Goal: Transaction & Acquisition: Purchase product/service

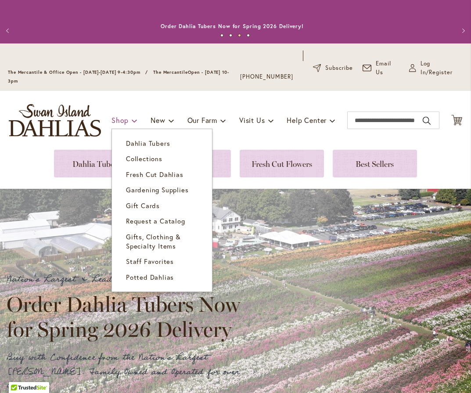
click at [136, 121] on span at bounding box center [135, 120] width 6 height 14
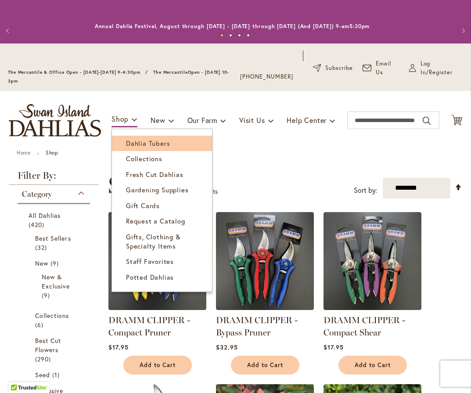
click at [143, 147] on span "Dahlia Tubers" at bounding box center [148, 143] width 44 height 9
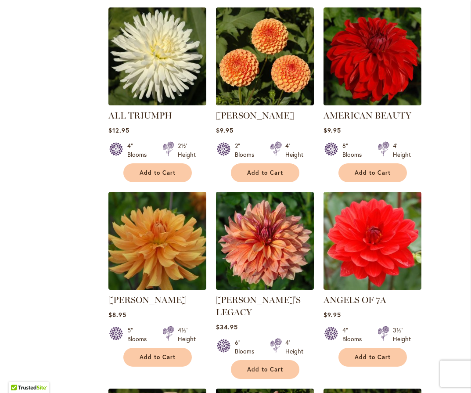
scroll to position [643, 0]
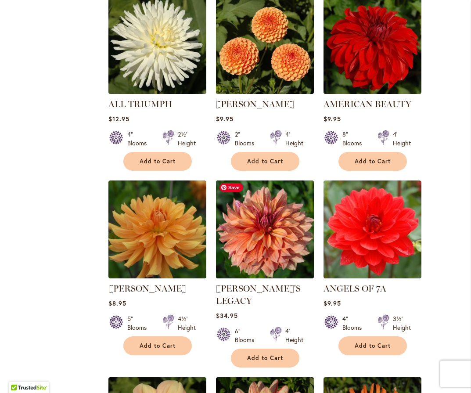
click at [298, 246] on img at bounding box center [264, 229] width 103 height 103
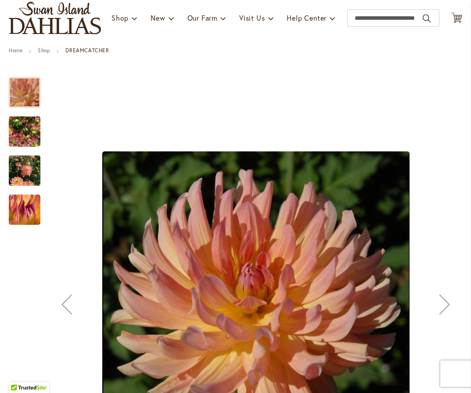
scroll to position [22, 0]
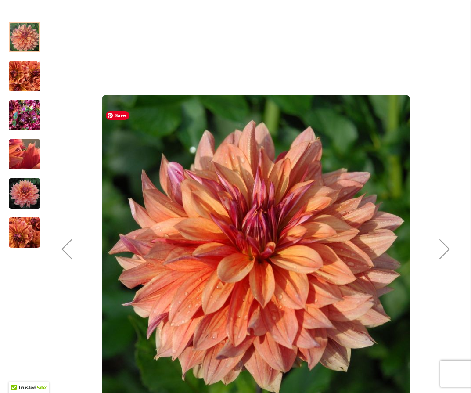
scroll to position [169, 0]
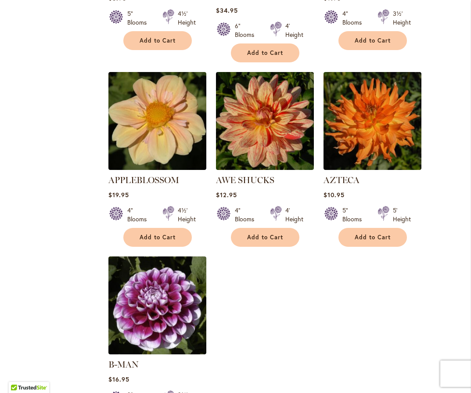
scroll to position [1050, 0]
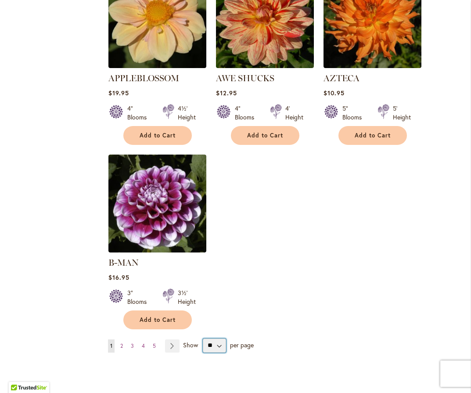
click at [215, 338] on select "** ** ** **" at bounding box center [214, 345] width 23 height 14
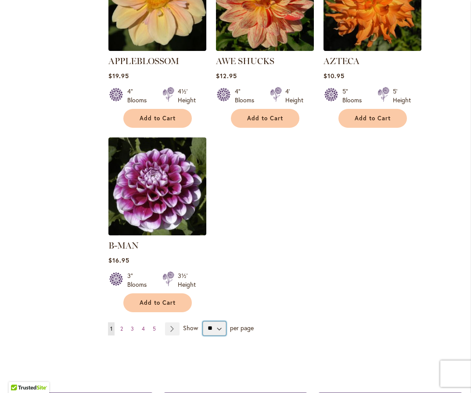
scroll to position [1076, 0]
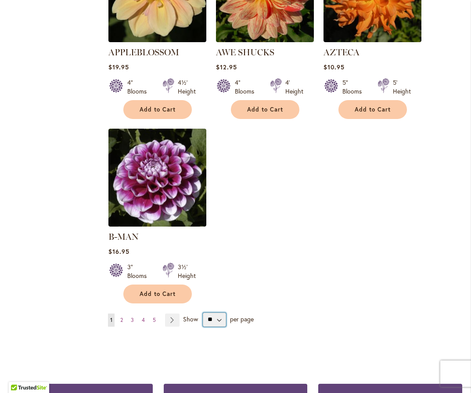
click at [217, 312] on select "** ** ** **" at bounding box center [214, 319] width 23 height 14
select select "**"
click at [203, 312] on select "** ** ** **" at bounding box center [214, 319] width 23 height 14
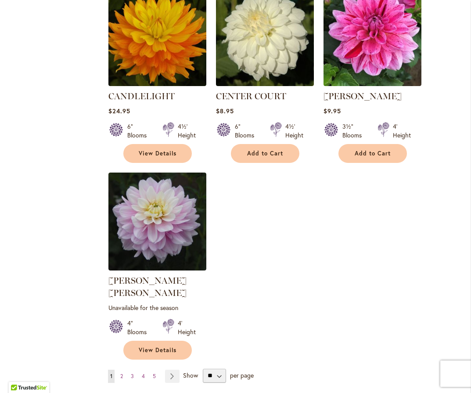
scroll to position [4095, 0]
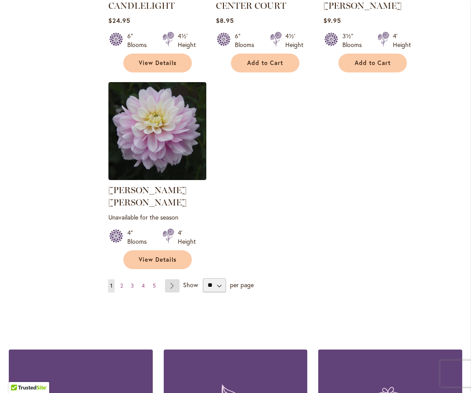
click at [172, 279] on link "Page Next" at bounding box center [172, 285] width 14 height 13
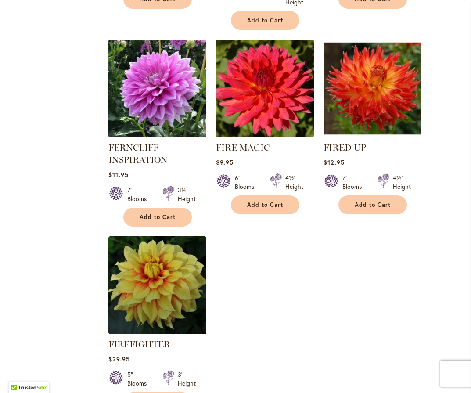
scroll to position [4051, 0]
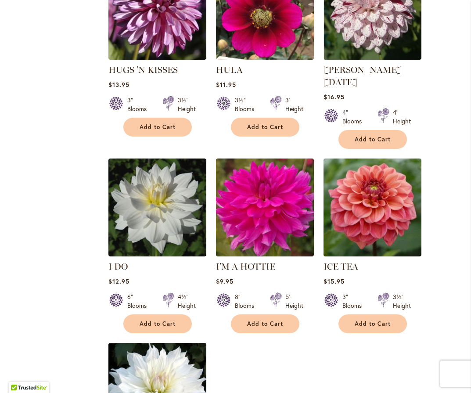
scroll to position [4043, 0]
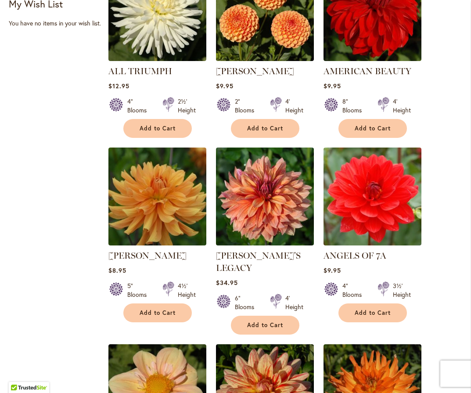
scroll to position [787, 0]
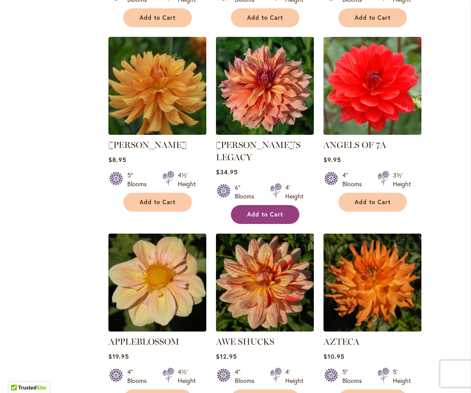
click at [263, 211] on span "Add to Cart" at bounding box center [265, 214] width 36 height 7
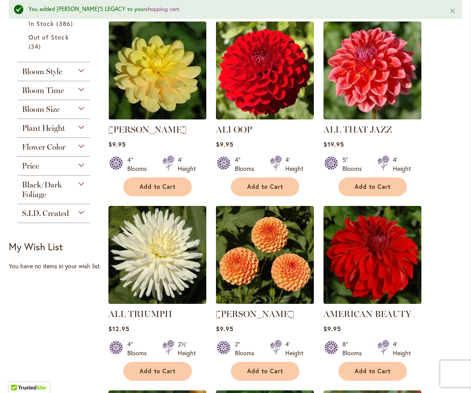
scroll to position [0, 0]
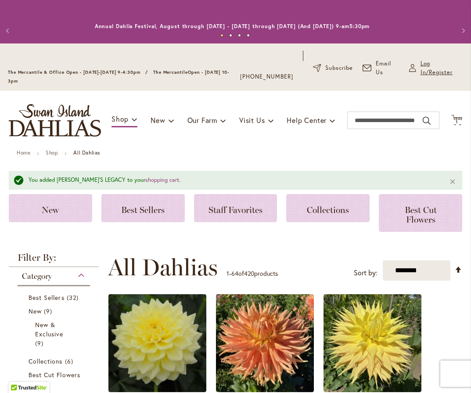
click at [425, 71] on span "Log In/Register" at bounding box center [441, 68] width 43 height 18
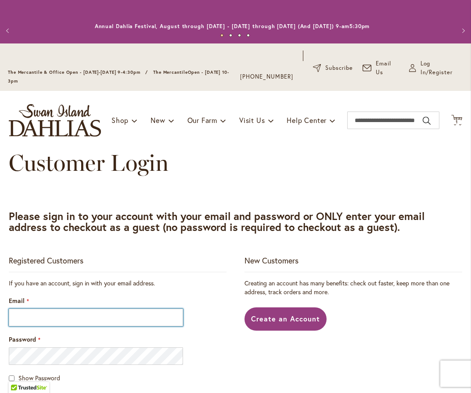
click at [55, 324] on input "Email" at bounding box center [96, 317] width 174 height 18
type input "**********"
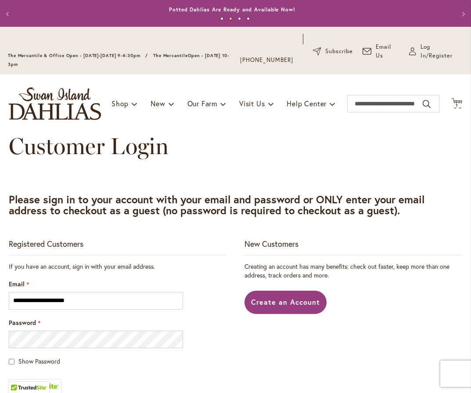
scroll to position [107, 0]
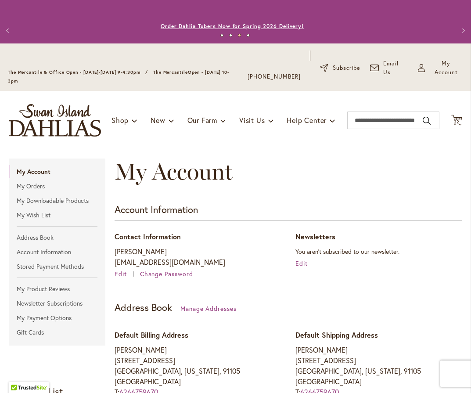
click at [194, 27] on link "Order Dahlia Tubers Now for Spring 2026 Delivery!" at bounding box center [232, 26] width 143 height 7
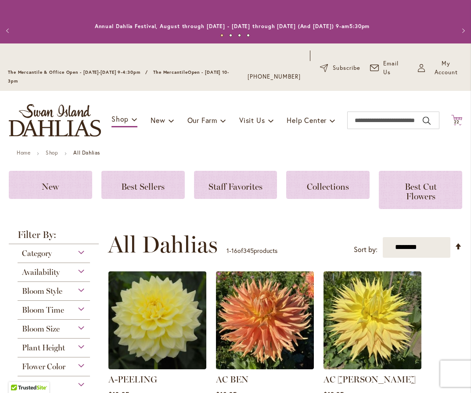
click at [451, 125] on icon "Cart .cls-1 { fill: #231f20; }" at bounding box center [456, 119] width 11 height 11
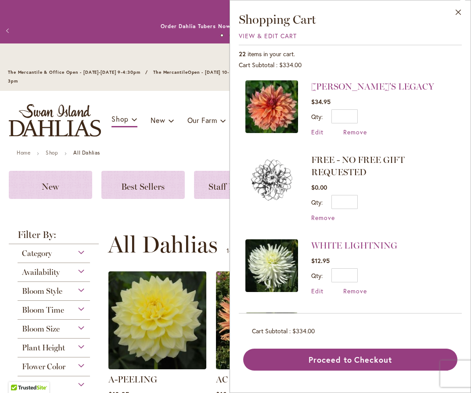
click at [101, 233] on div "Filter by: Filter By: Category Best Sellers 22 items New 7 items New & Exclusiv…" at bounding box center [56, 345] width 94 height 230
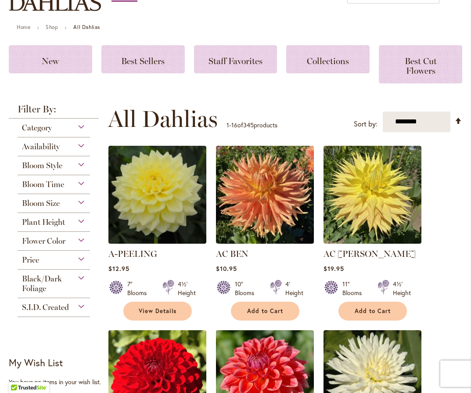
scroll to position [104, 0]
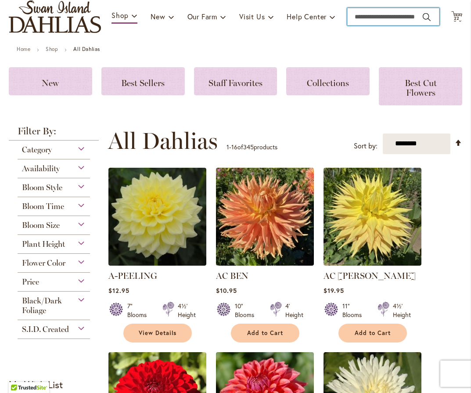
click at [367, 23] on input "Search" at bounding box center [393, 17] width 92 height 18
type input "**********"
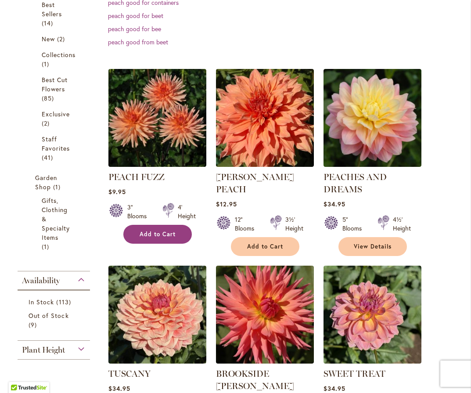
scroll to position [337, 0]
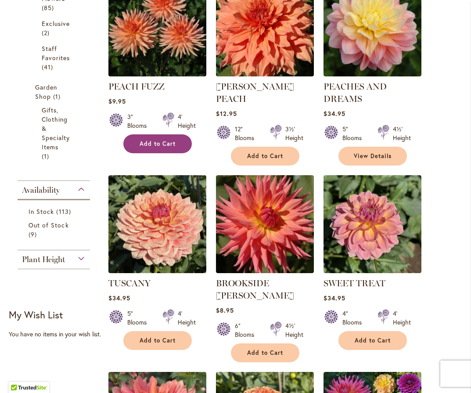
click at [156, 140] on span "Add to Cart" at bounding box center [157, 143] width 36 height 7
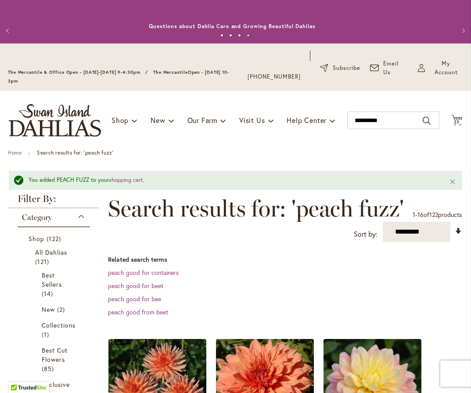
scroll to position [45, 0]
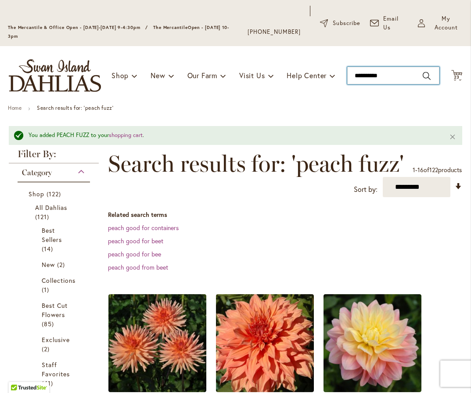
drag, startPoint x: 397, startPoint y: 79, endPoint x: 339, endPoint y: 77, distance: 58.4
click at [339, 77] on div "Toggle Nav Shop Dahlia Tubers Collections Fresh Cut Dahlias Gardening Supplies …" at bounding box center [235, 75] width 471 height 59
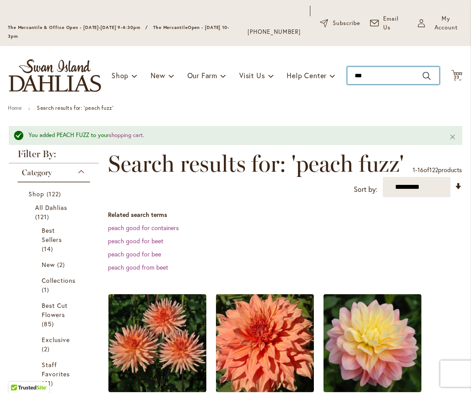
click at [369, 74] on input "***" at bounding box center [393, 76] width 92 height 18
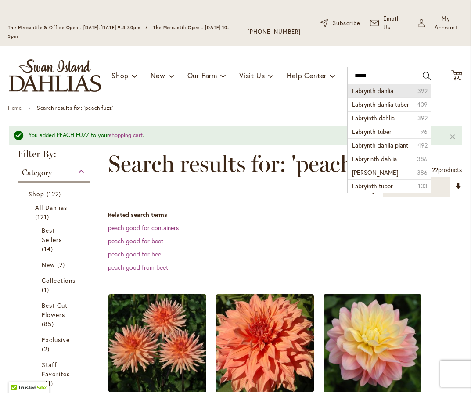
click at [371, 95] on li "Labrynth dahlia 392" at bounding box center [388, 90] width 82 height 13
type input "**********"
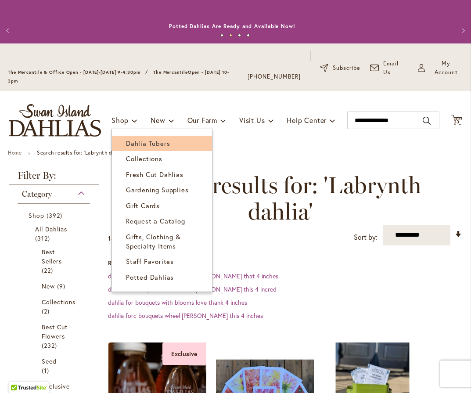
click at [141, 145] on span "Dahlia Tubers" at bounding box center [148, 143] width 44 height 9
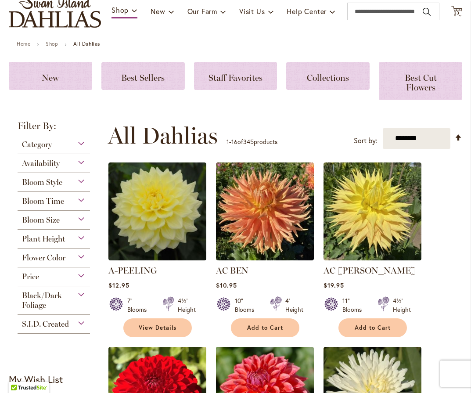
scroll to position [64, 0]
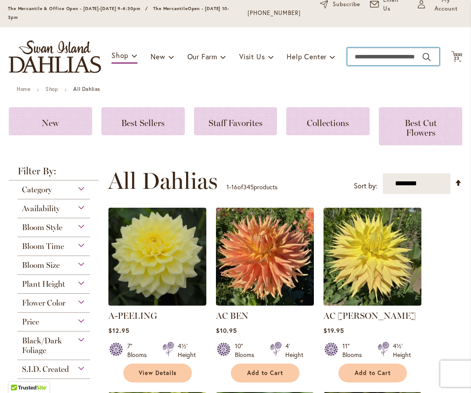
click at [398, 58] on input "Search" at bounding box center [393, 57] width 92 height 18
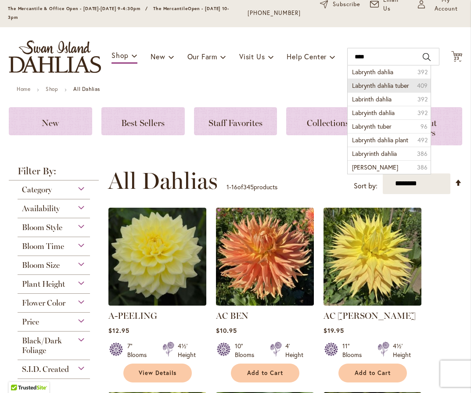
click at [391, 86] on span "Labrynth dahlia tuber" at bounding box center [380, 85] width 57 height 8
type input "**********"
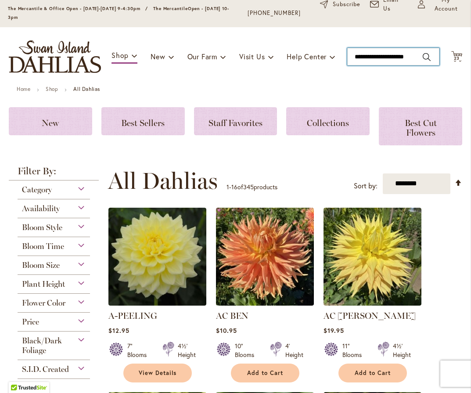
scroll to position [0, 11]
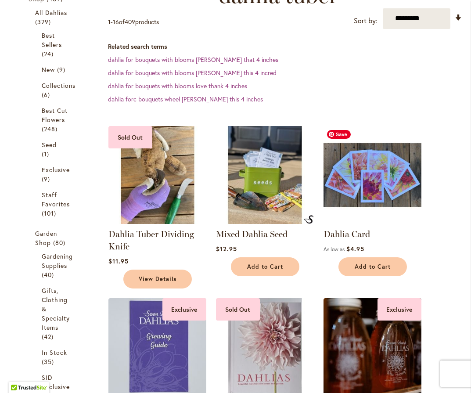
scroll to position [25, 0]
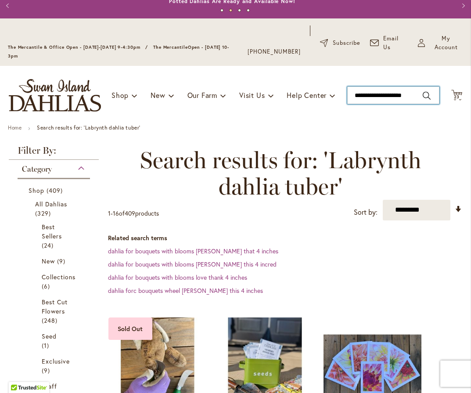
click at [400, 95] on input "**********" at bounding box center [393, 95] width 92 height 18
click at [407, 97] on input "**********" at bounding box center [393, 95] width 92 height 18
drag, startPoint x: 405, startPoint y: 96, endPoint x: 504, endPoint y: 114, distance: 99.7
click at [470, 114] on html "Skip to Accessibility Information The store will not work correctly in the case…" at bounding box center [235, 196] width 471 height 393
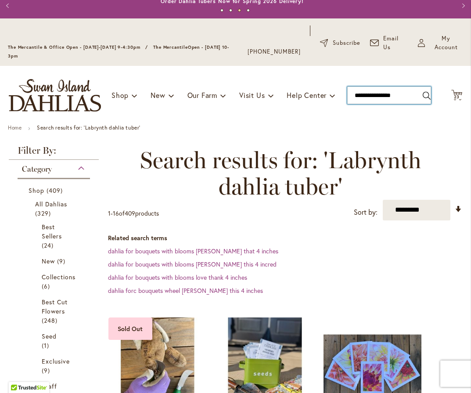
scroll to position [0, 0]
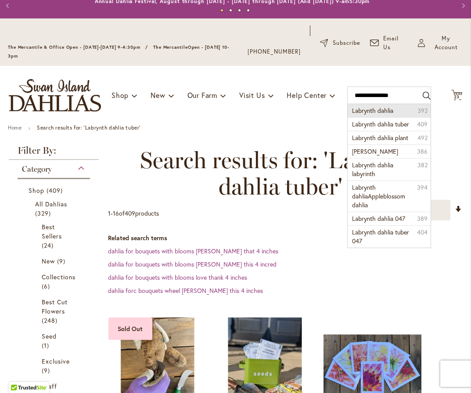
click at [413, 116] on li "Labrynth dahlia 392" at bounding box center [388, 110] width 82 height 13
type input "**********"
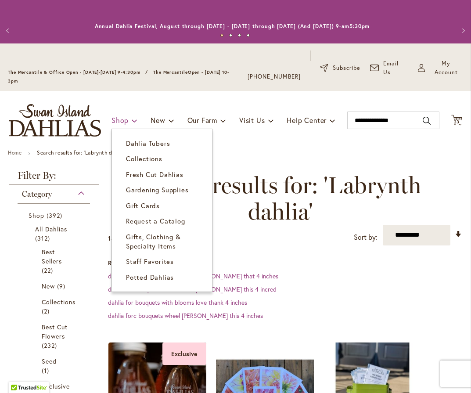
click at [117, 121] on span "Shop" at bounding box center [119, 119] width 17 height 9
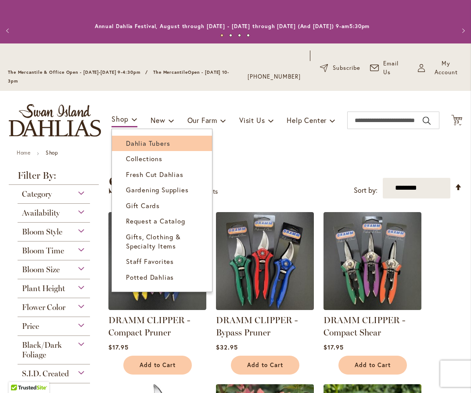
click at [142, 146] on span "Dahlia Tubers" at bounding box center [148, 143] width 44 height 9
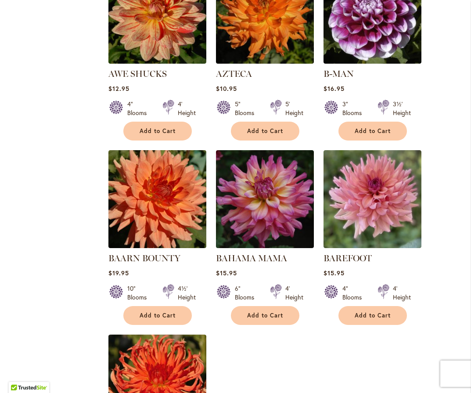
scroll to position [1073, 0]
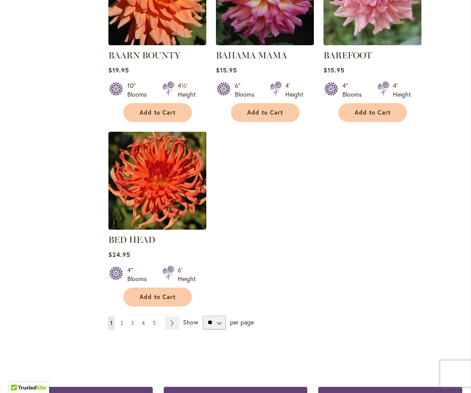
click at [142, 319] on span "4" at bounding box center [143, 322] width 3 height 7
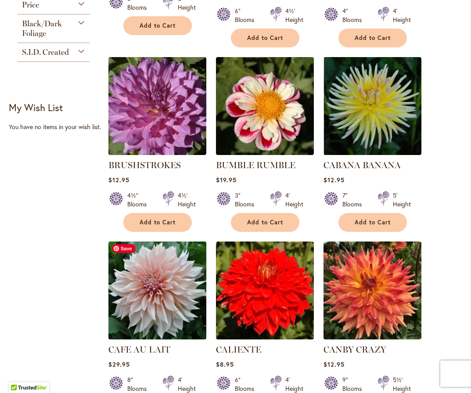
scroll to position [606, 0]
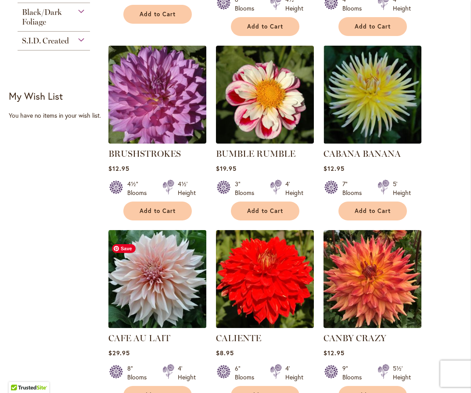
click at [137, 295] on img at bounding box center [157, 278] width 103 height 103
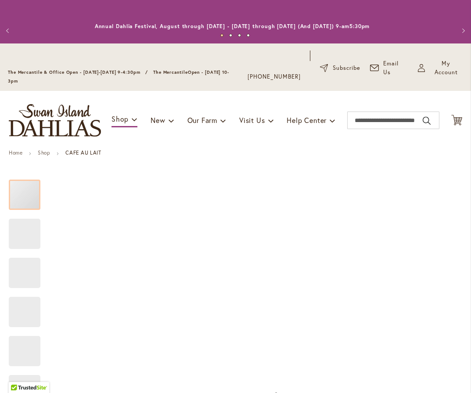
type input "*******"
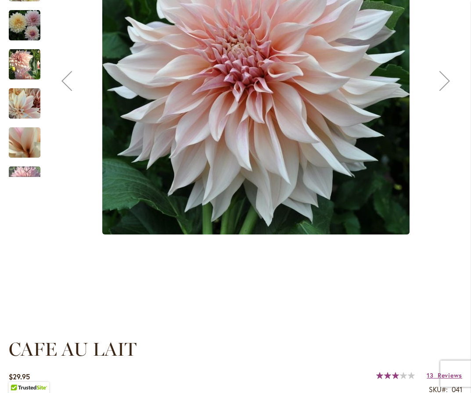
scroll to position [453, 0]
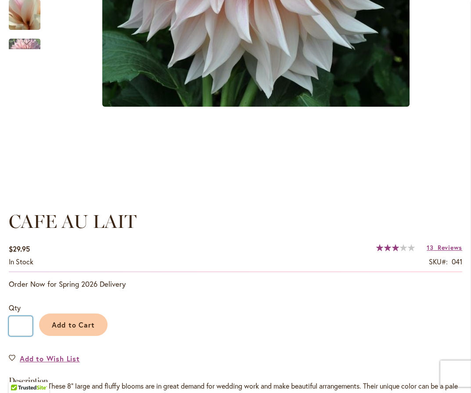
drag, startPoint x: 23, startPoint y: 327, endPoint x: 14, endPoint y: 326, distance: 8.4
click at [14, 326] on input "*" at bounding box center [21, 326] width 24 height 20
type input "*"
click at [74, 326] on span "Add to Cart" at bounding box center [73, 324] width 43 height 9
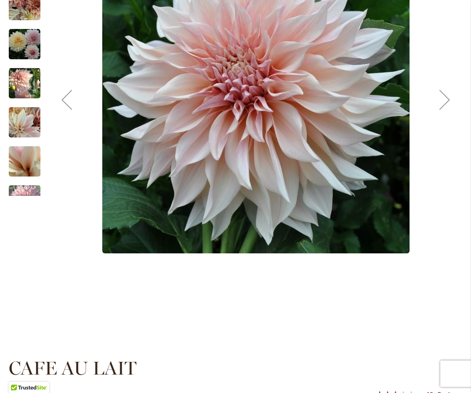
scroll to position [135, 0]
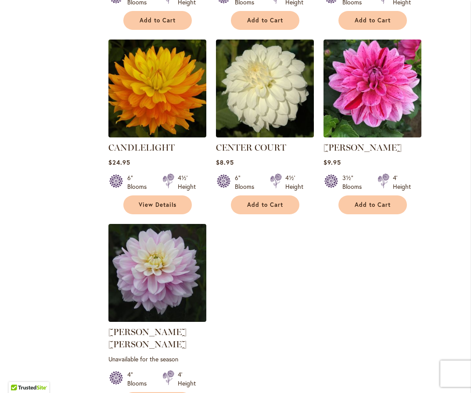
scroll to position [1044, 0]
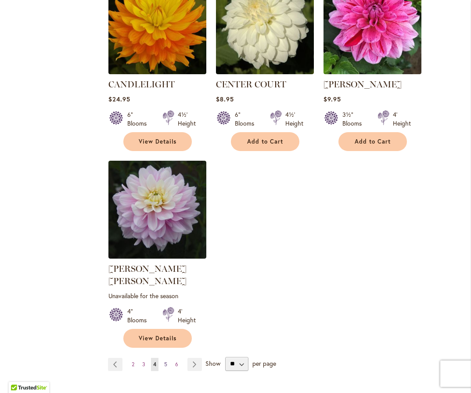
click at [164, 361] on span "5" at bounding box center [165, 364] width 3 height 7
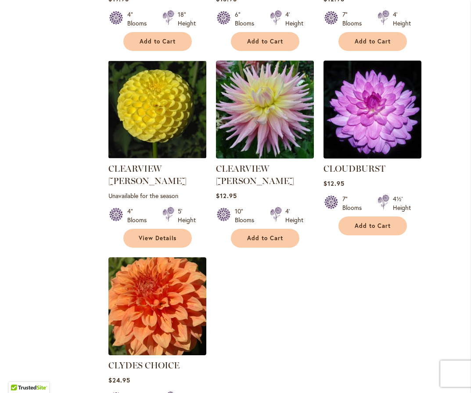
scroll to position [1101, 0]
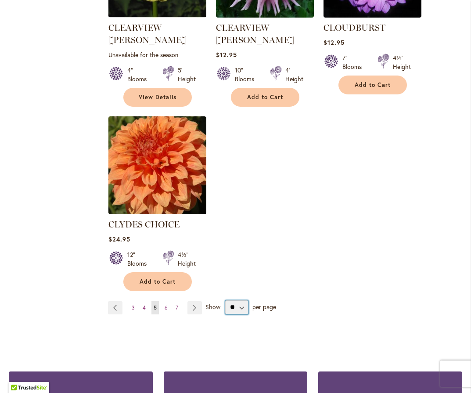
click at [239, 300] on select "** ** ** **" at bounding box center [236, 307] width 23 height 14
select select "**"
click at [225, 300] on select "** ** ** **" at bounding box center [236, 307] width 23 height 14
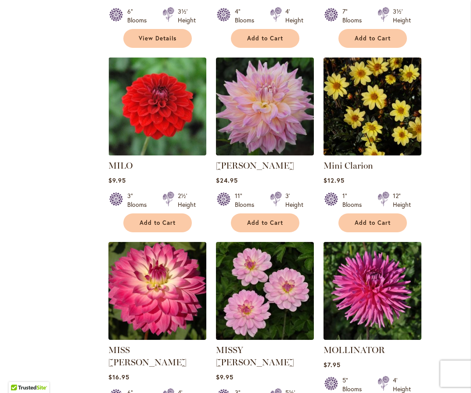
scroll to position [597, 0]
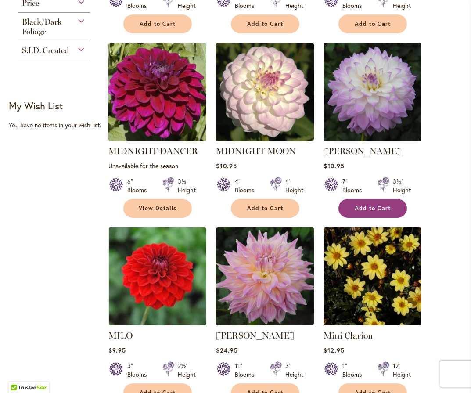
click at [375, 209] on span "Add to Cart" at bounding box center [372, 207] width 36 height 7
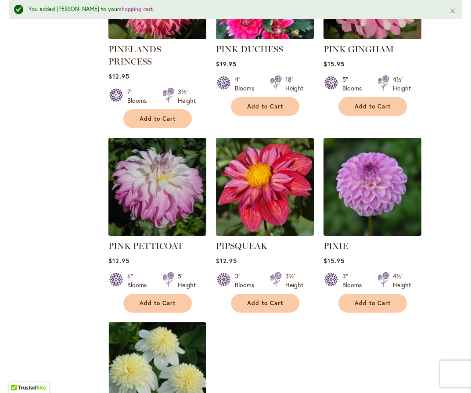
scroll to position [4034, 0]
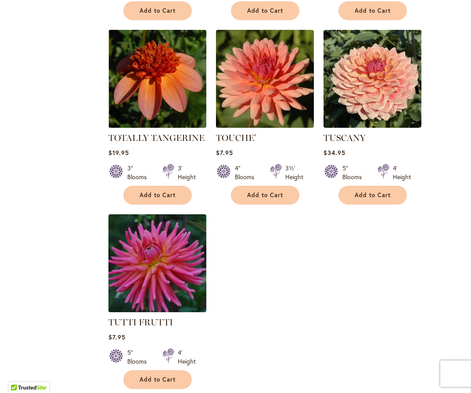
scroll to position [3981, 0]
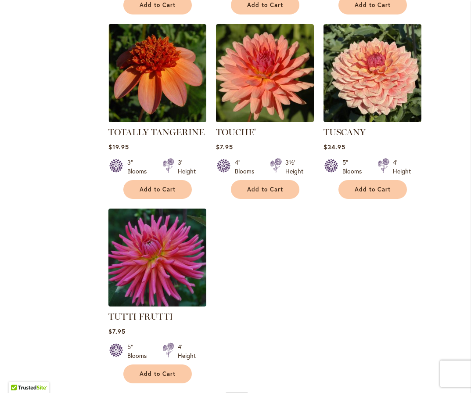
click at [176, 392] on span "7" at bounding box center [176, 399] width 3 height 7
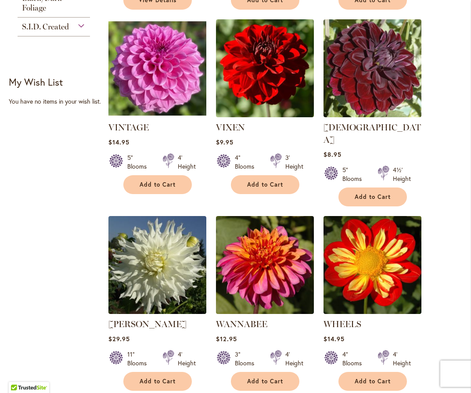
scroll to position [812, 0]
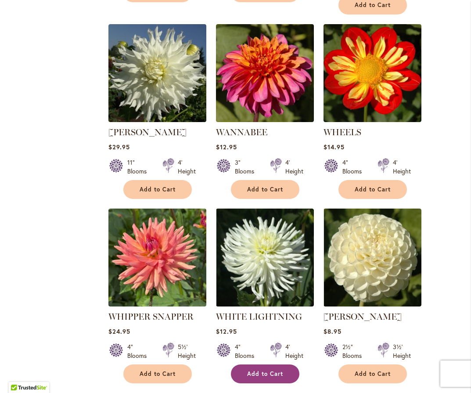
click at [257, 370] on span "Add to Cart" at bounding box center [265, 373] width 36 height 7
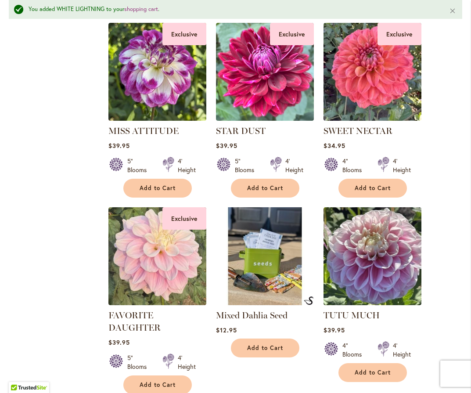
scroll to position [2203, 0]
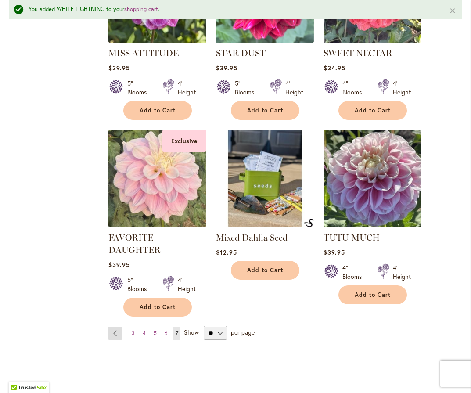
click at [113, 326] on link "Page Previous" at bounding box center [115, 332] width 14 height 13
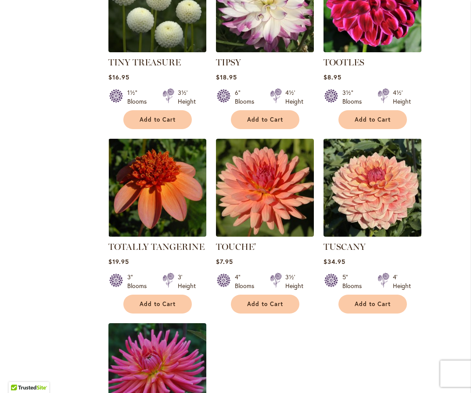
scroll to position [4013, 0]
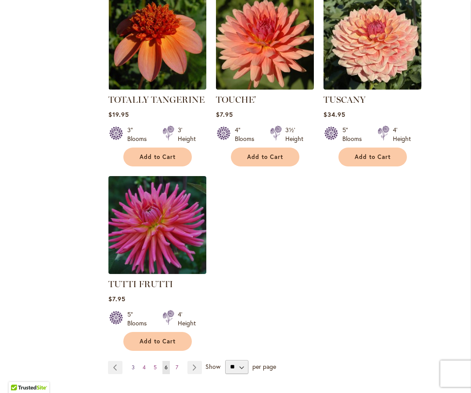
click at [132, 364] on span "3" at bounding box center [133, 367] width 3 height 7
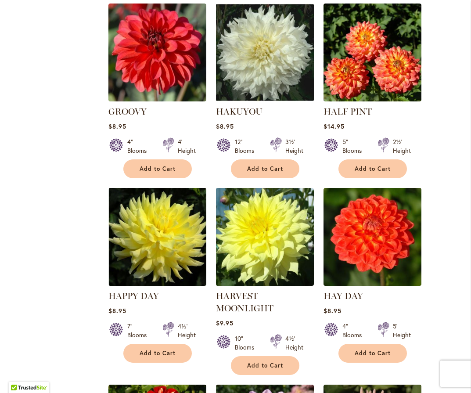
scroll to position [2458, 0]
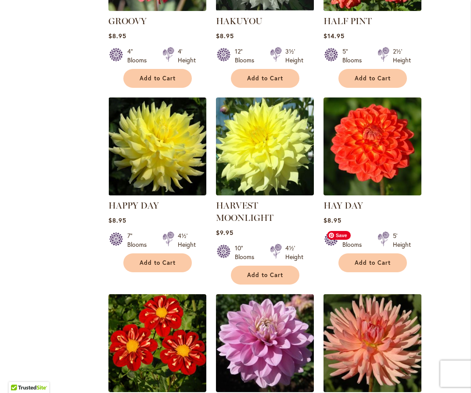
click at [378, 291] on img at bounding box center [372, 342] width 103 height 103
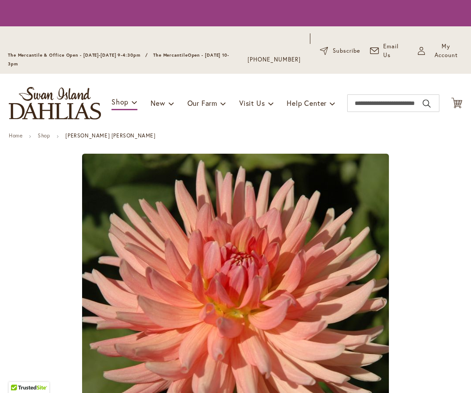
type input "*******"
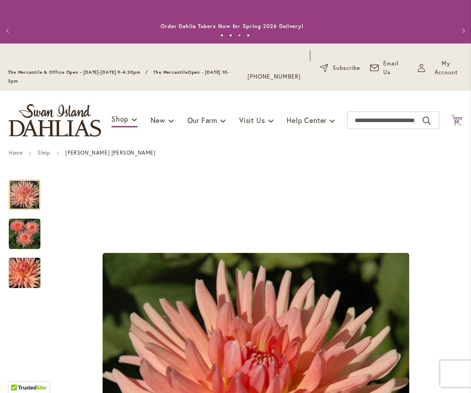
click at [454, 122] on span "30" at bounding box center [457, 122] width 6 height 6
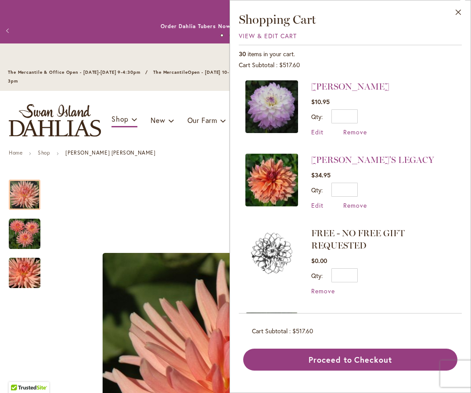
click at [452, 122] on li "MIKAYLA MIRANDA $10.95 Qty * Update Edit Remove" at bounding box center [350, 112] width 210 height 64
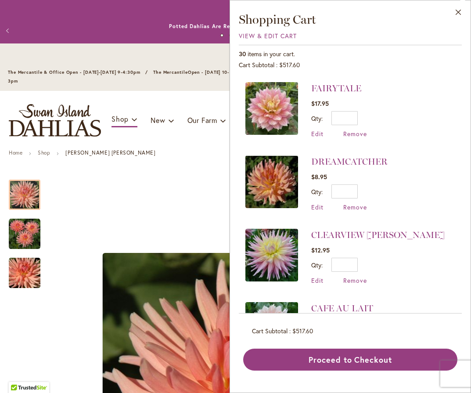
scroll to position [939, 0]
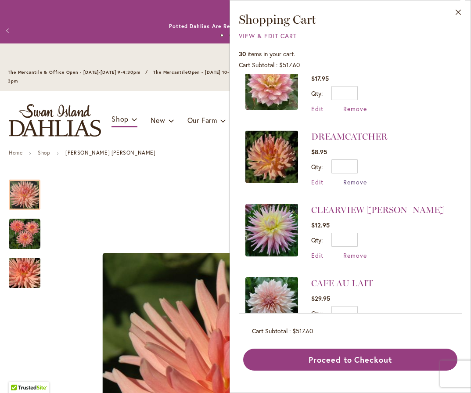
click at [354, 178] on span "Remove" at bounding box center [355, 182] width 24 height 8
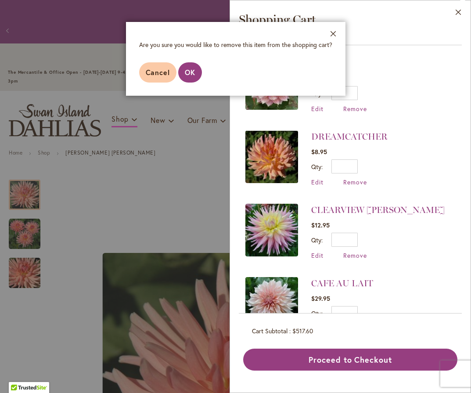
click at [191, 83] on footer "Cancel OK" at bounding box center [235, 72] width 219 height 46
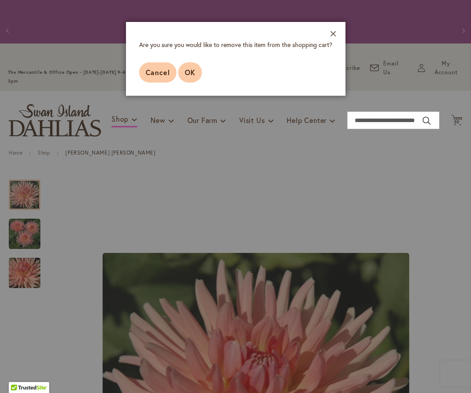
click at [191, 80] on button "OK" at bounding box center [190, 72] width 24 height 20
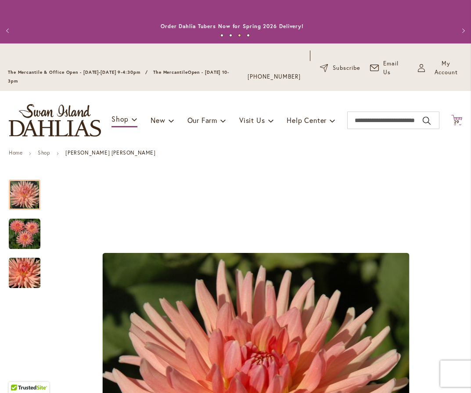
click at [451, 117] on icon "Cart .cls-1 { fill: #231f20; }" at bounding box center [456, 119] width 11 height 11
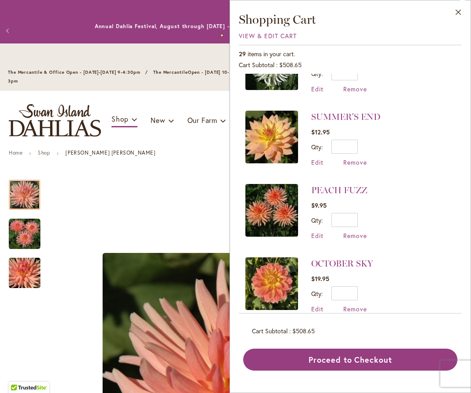
scroll to position [273, 0]
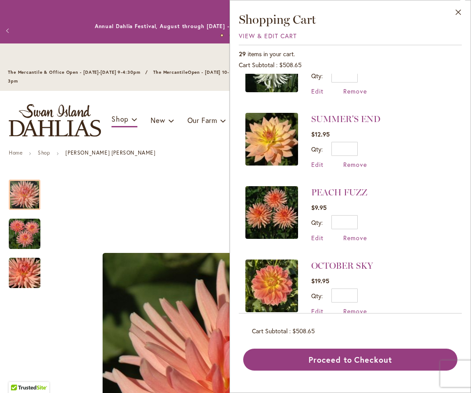
drag, startPoint x: 456, startPoint y: 122, endPoint x: 437, endPoint y: 108, distance: 23.5
click at [437, 108] on div "MIKAYLA MIRANDA $10.95 Qty * Update Edit Remove" at bounding box center [350, 193] width 223 height 239
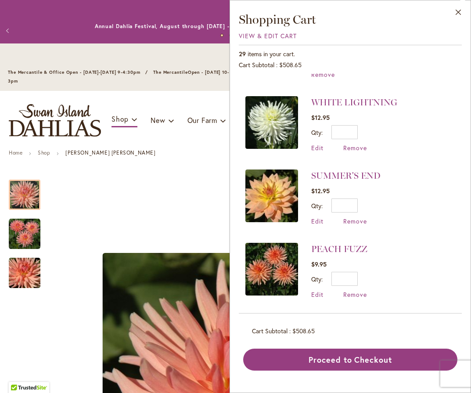
scroll to position [211, 0]
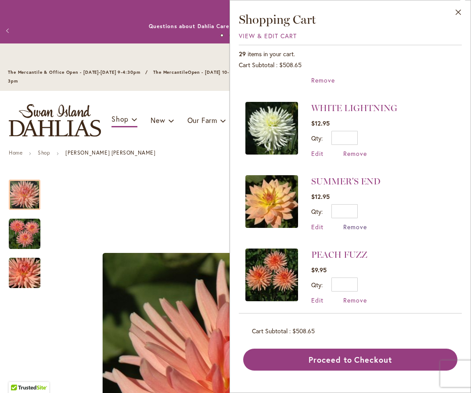
click at [357, 226] on span "Remove" at bounding box center [355, 226] width 24 height 8
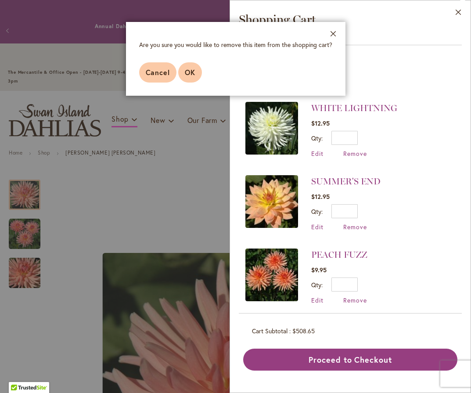
click at [195, 76] on button "OK" at bounding box center [190, 72] width 24 height 20
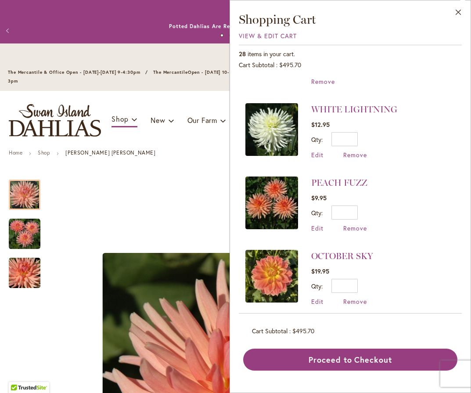
scroll to position [215, 0]
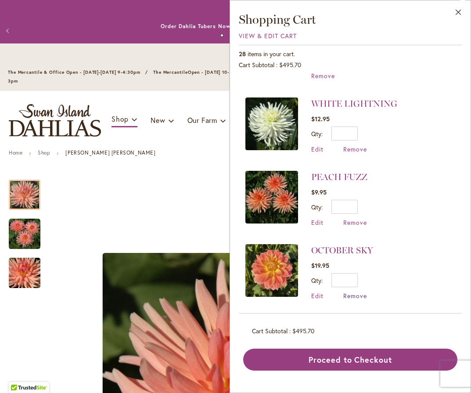
click at [363, 293] on span "Remove" at bounding box center [355, 295] width 24 height 8
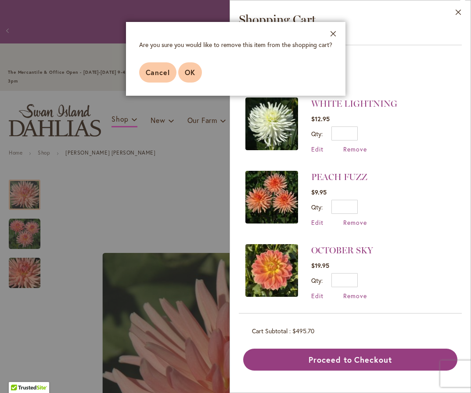
click at [198, 73] on button "OK" at bounding box center [190, 72] width 24 height 20
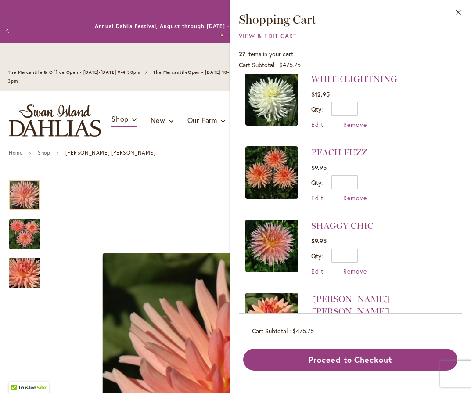
scroll to position [274, 0]
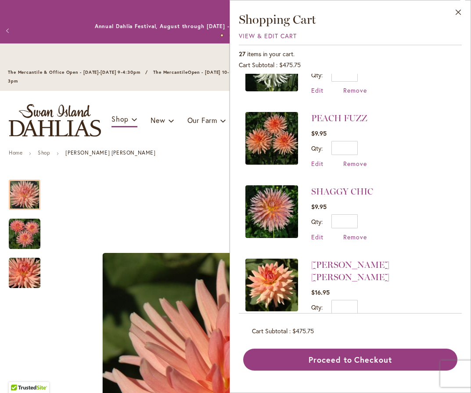
click at [348, 318] on span "Remove" at bounding box center [355, 322] width 24 height 8
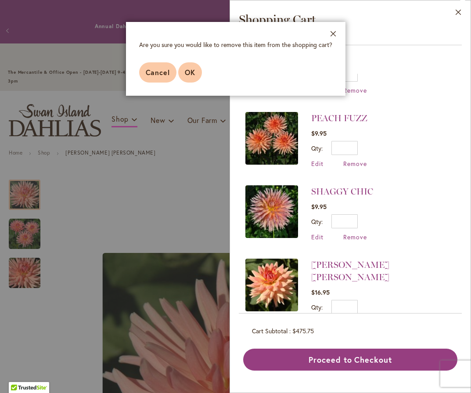
click at [192, 71] on span "OK" at bounding box center [190, 72] width 11 height 9
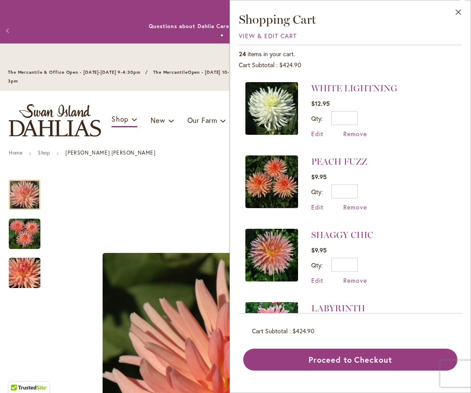
scroll to position [253, 0]
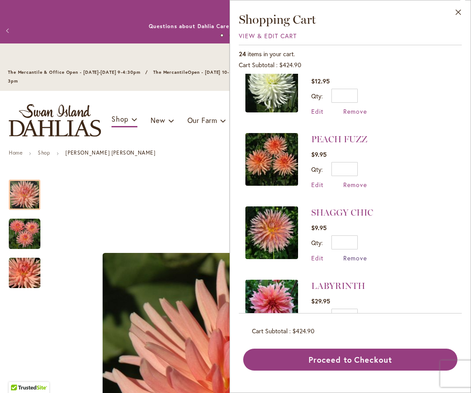
click at [350, 257] on span "Remove" at bounding box center [355, 258] width 24 height 8
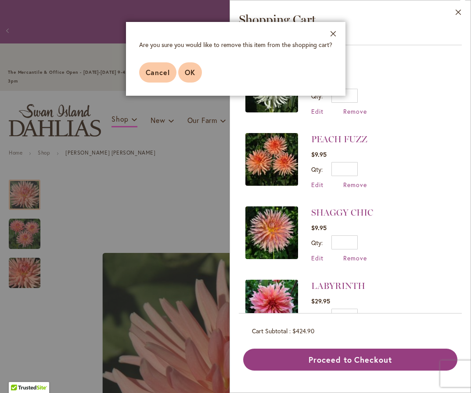
click at [194, 73] on span "OK" at bounding box center [190, 72] width 11 height 9
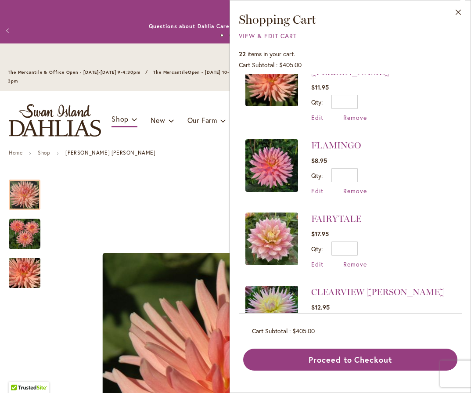
scroll to position [482, 0]
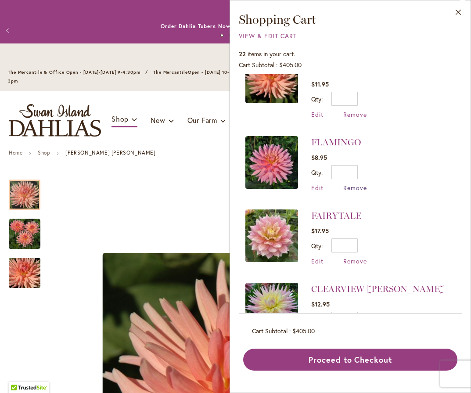
click at [352, 183] on span "Remove" at bounding box center [355, 187] width 24 height 8
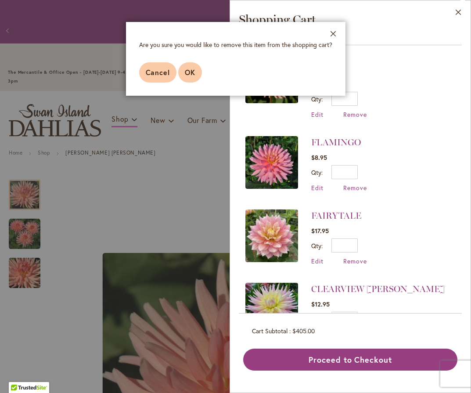
click at [195, 65] on button "OK" at bounding box center [190, 72] width 24 height 20
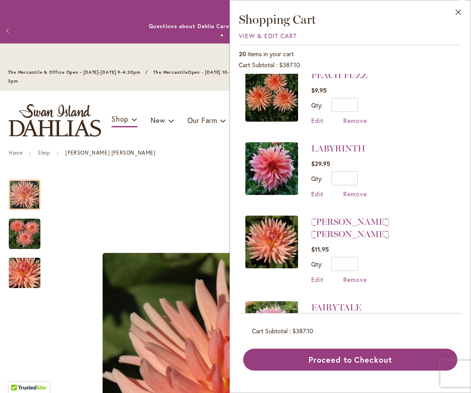
scroll to position [400, 0]
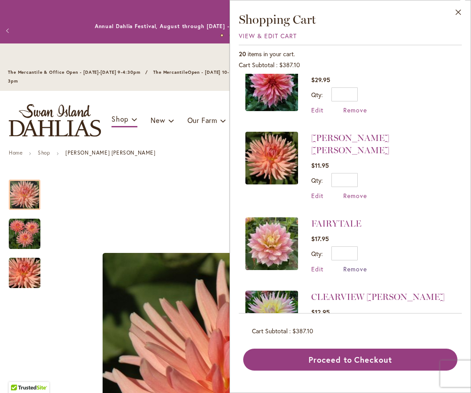
click at [357, 264] on span "Remove" at bounding box center [355, 268] width 24 height 8
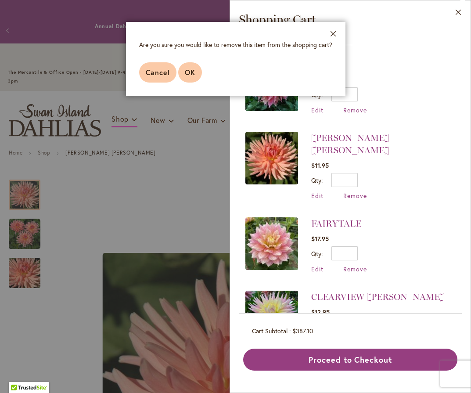
click at [193, 75] on span "OK" at bounding box center [190, 72] width 11 height 9
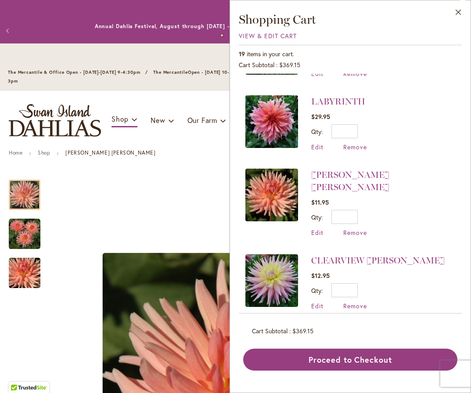
scroll to position [431, 0]
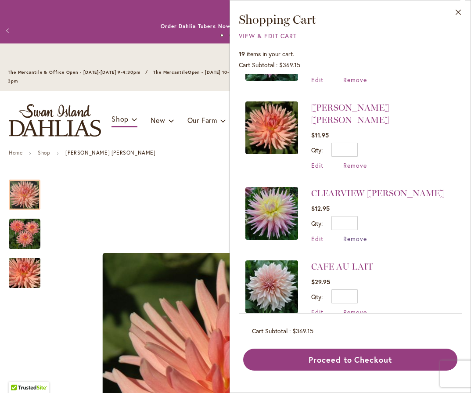
click at [361, 234] on span "Remove" at bounding box center [355, 238] width 24 height 8
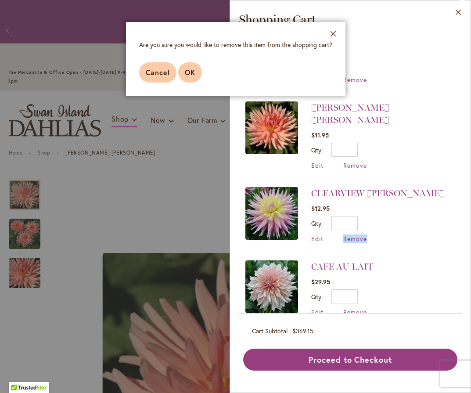
click at [197, 75] on button "OK" at bounding box center [190, 72] width 24 height 20
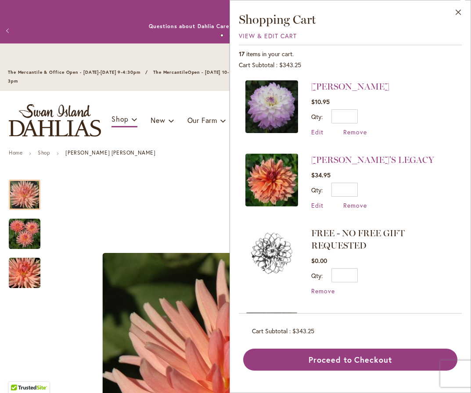
scroll to position [236, 0]
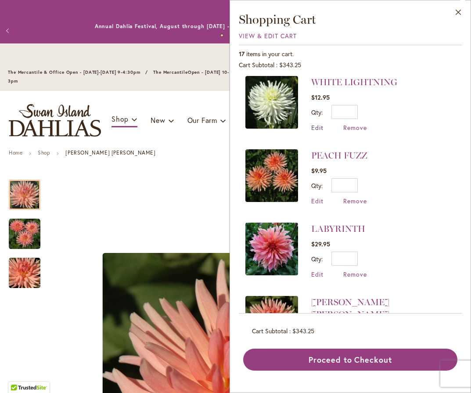
click at [319, 126] on span "Edit" at bounding box center [317, 127] width 12 height 8
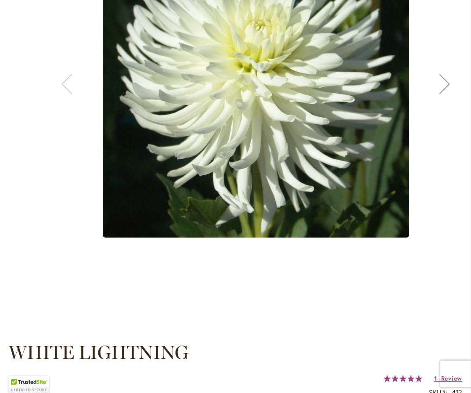
scroll to position [450, 0]
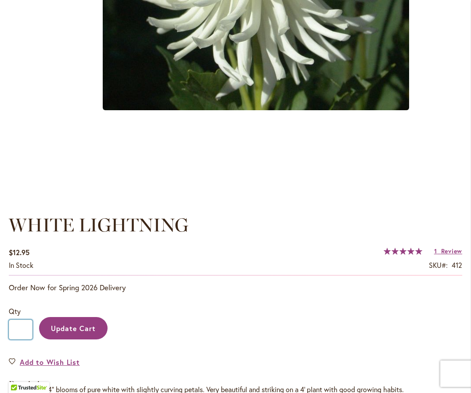
drag, startPoint x: 29, startPoint y: 329, endPoint x: 10, endPoint y: 329, distance: 18.9
click at [10, 329] on input "*" at bounding box center [21, 329] width 24 height 20
type input "*"
click at [86, 326] on span "Update Cart" at bounding box center [73, 327] width 45 height 9
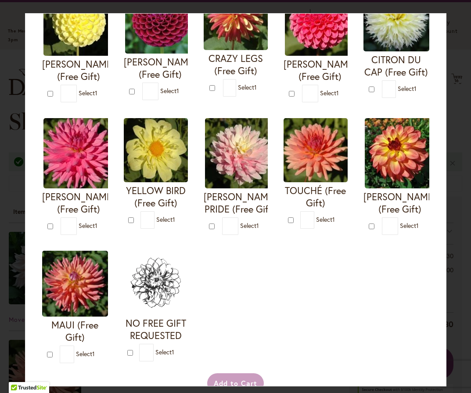
scroll to position [314, 0]
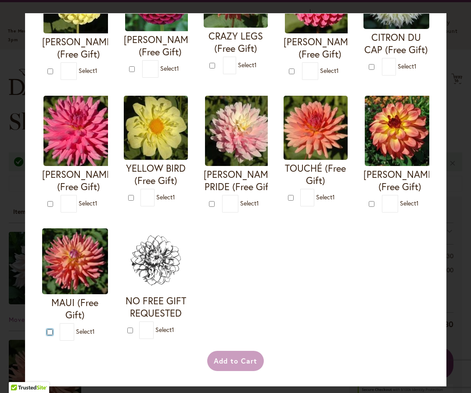
type input "*"
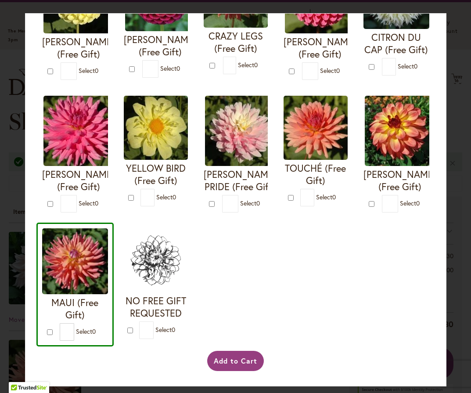
click at [256, 342] on div "I'M A HOTTIE (Free Gift) * 0 * 0 * 0 *" at bounding box center [235, 82] width 398 height 527
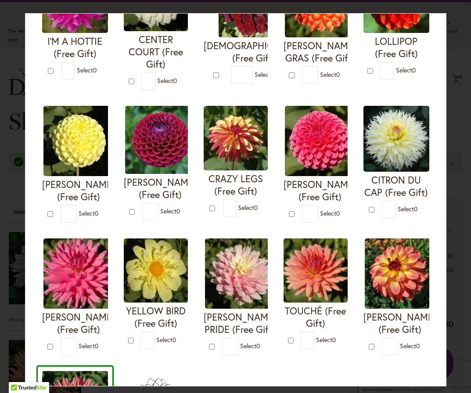
scroll to position [0, 0]
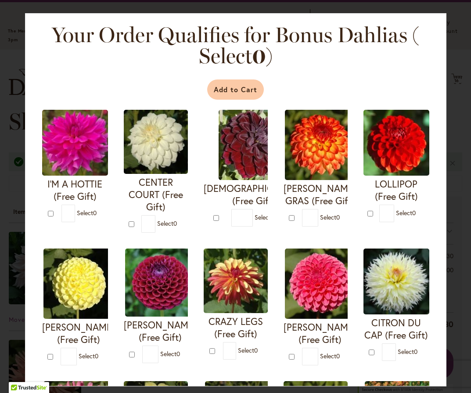
click at [243, 89] on button "Add to Cart" at bounding box center [235, 89] width 57 height 20
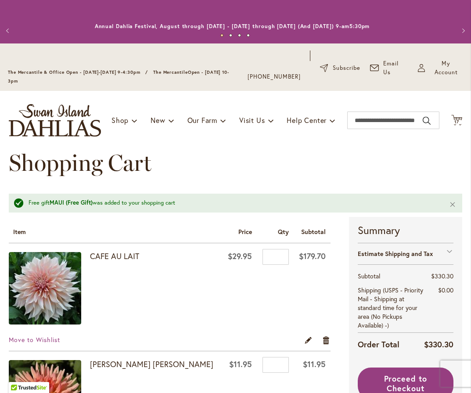
scroll to position [17, 0]
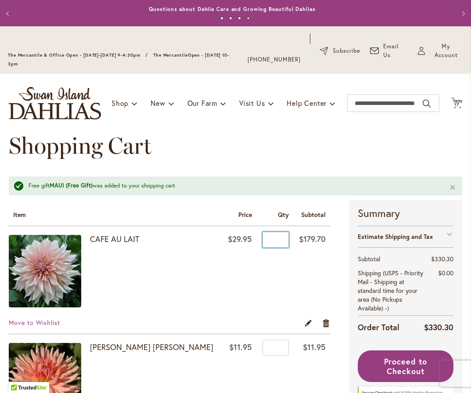
drag, startPoint x: 276, startPoint y: 243, endPoint x: 238, endPoint y: 243, distance: 38.6
click at [238, 243] on tr "CAFE AU LAIT $29.95 Qty * $179.70" at bounding box center [170, 272] width 322 height 92
type input "*"
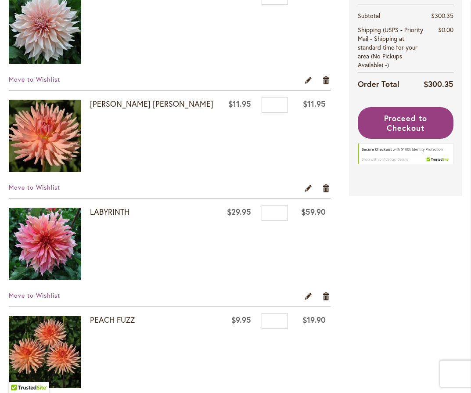
scroll to position [313, 0]
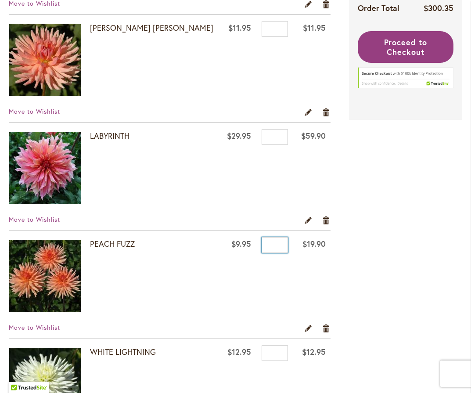
drag, startPoint x: 281, startPoint y: 249, endPoint x: 268, endPoint y: 247, distance: 13.7
click at [268, 247] on input "*" at bounding box center [274, 245] width 26 height 16
type input "*"
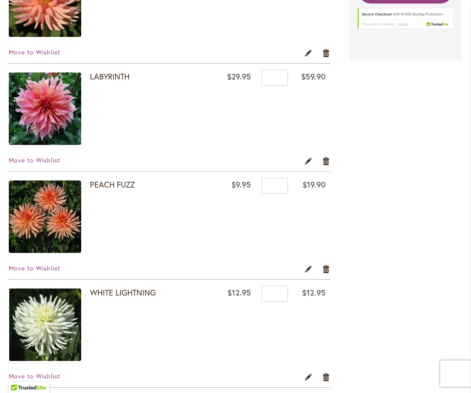
scroll to position [434, 0]
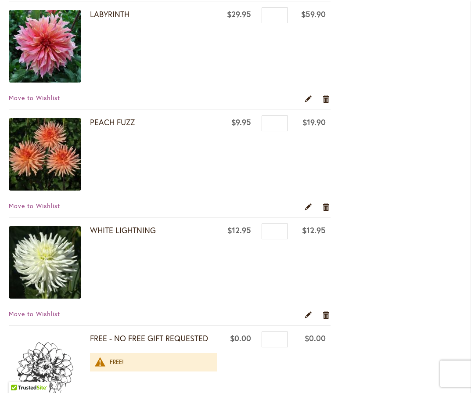
click at [165, 337] on strong "FREE - NO FREE GIFT REQUESTED" at bounding box center [153, 337] width 127 height 11
click at [110, 362] on div "FREE!" at bounding box center [159, 362] width 99 height 8
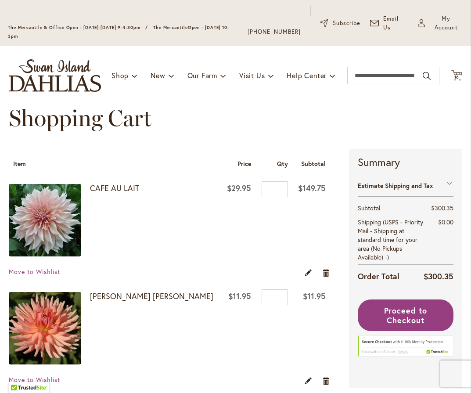
scroll to position [0, 0]
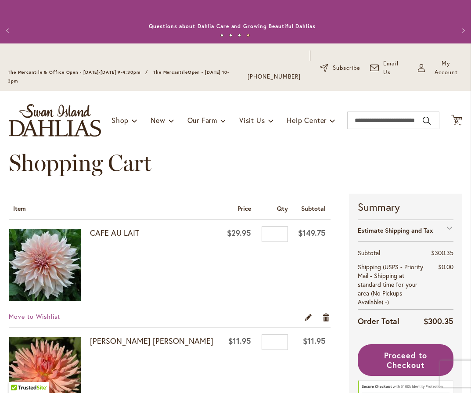
click at [8, 33] on button "Previous" at bounding box center [9, 31] width 18 height 18
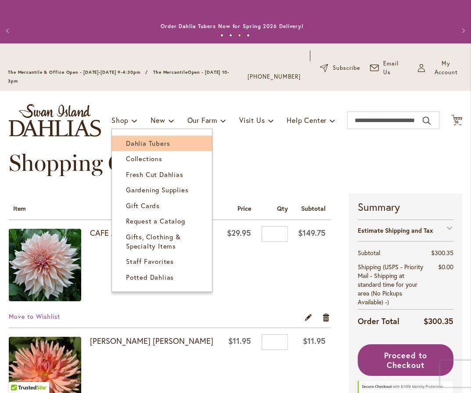
click at [130, 140] on span "Dahlia Tubers" at bounding box center [148, 143] width 44 height 9
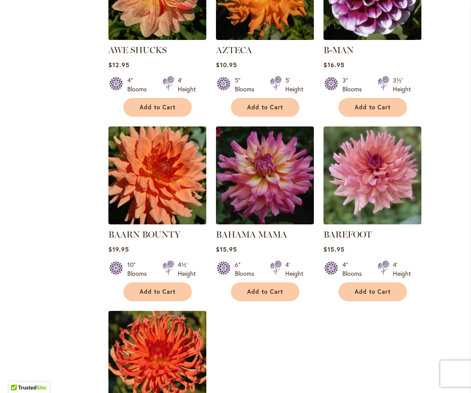
scroll to position [1009, 0]
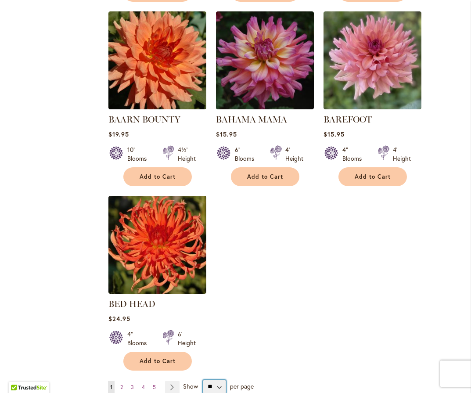
click at [218, 379] on select "** ** ** **" at bounding box center [214, 386] width 23 height 14
select select "**"
click at [203, 379] on select "** ** ** **" at bounding box center [214, 386] width 23 height 14
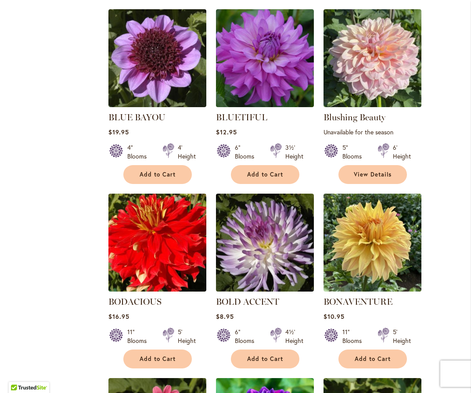
scroll to position [2698, 0]
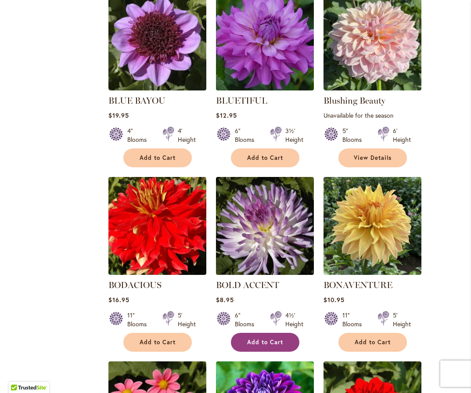
click at [264, 332] on button "Add to Cart" at bounding box center [265, 341] width 68 height 19
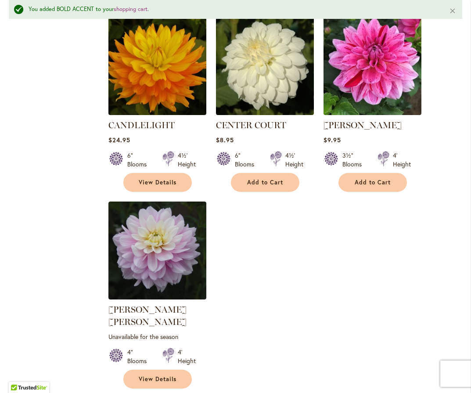
scroll to position [4004, 0]
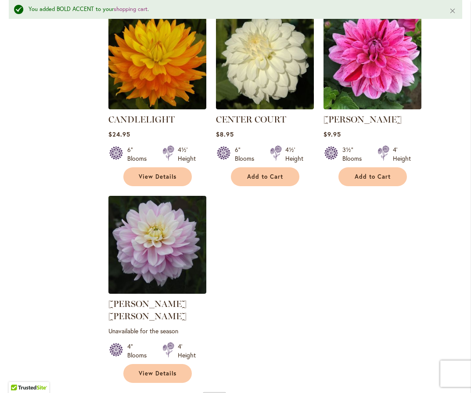
click at [173, 392] on link "Page Next" at bounding box center [172, 399] width 14 height 13
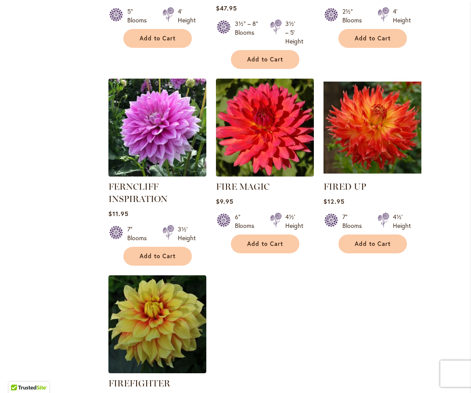
scroll to position [4015, 0]
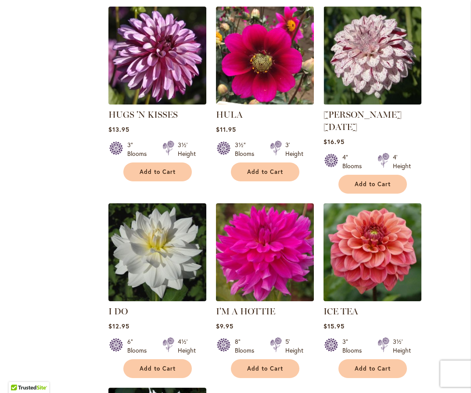
scroll to position [4003, 0]
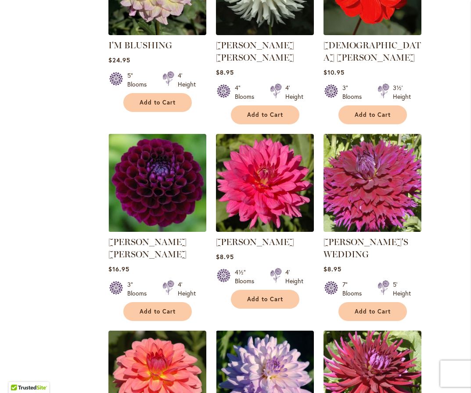
scroll to position [1008, 0]
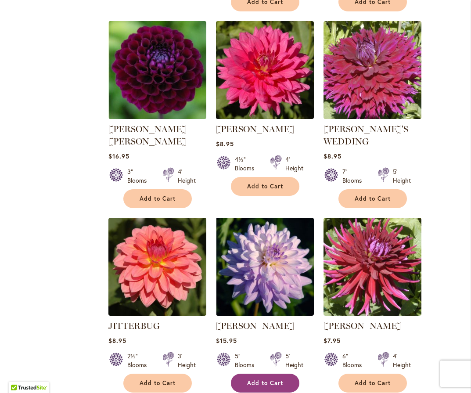
click at [265, 379] on span "Add to Cart" at bounding box center [265, 382] width 36 height 7
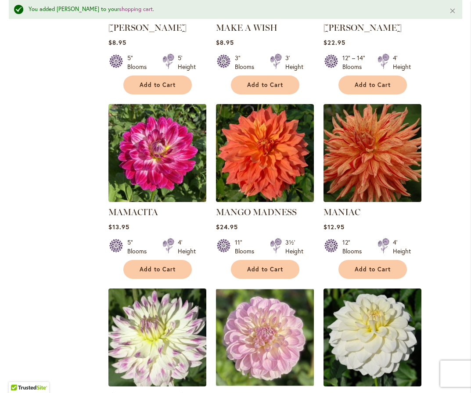
scroll to position [3849, 0]
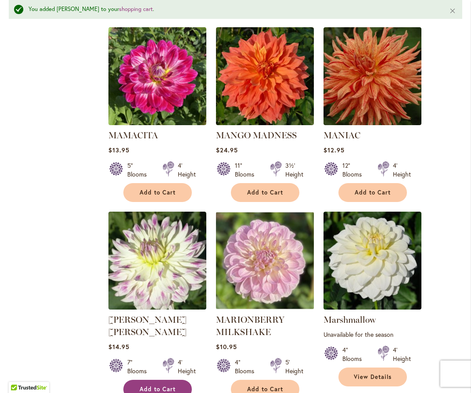
click at [154, 379] on button "Add to Cart" at bounding box center [157, 388] width 68 height 19
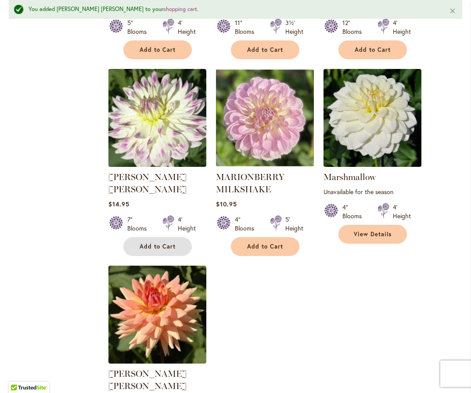
scroll to position [4119, 0]
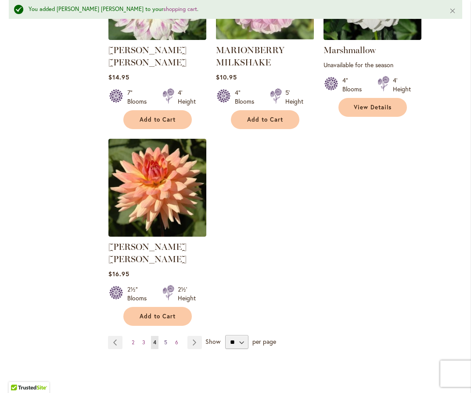
click at [164, 339] on span "5" at bounding box center [165, 342] width 3 height 7
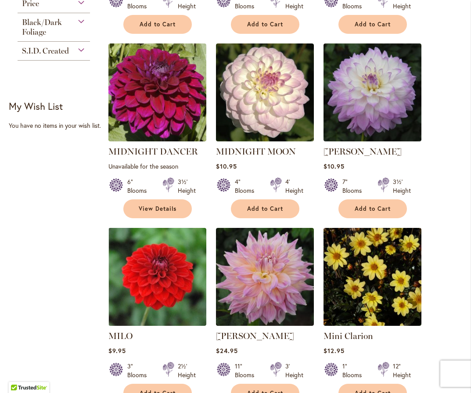
scroll to position [590, 0]
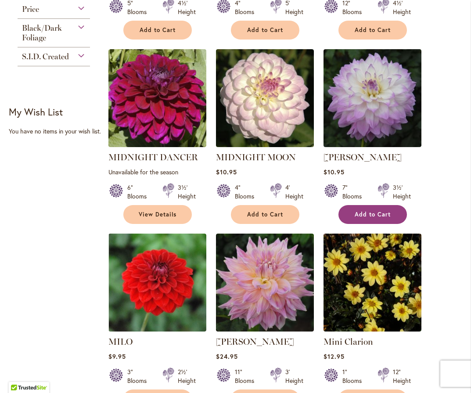
click at [366, 211] on span "Add to Cart" at bounding box center [372, 214] width 36 height 7
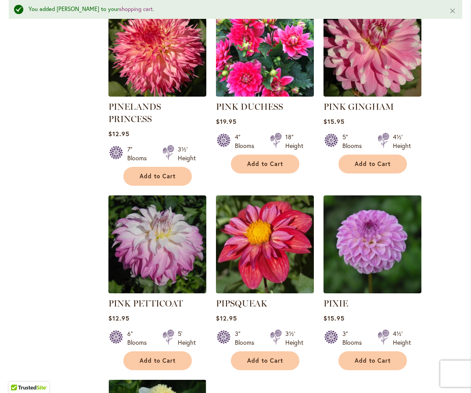
scroll to position [3996, 0]
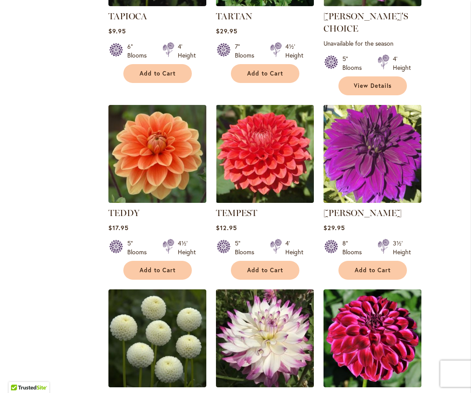
scroll to position [3588, 0]
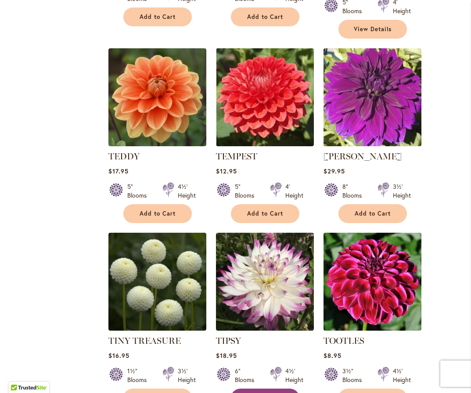
click at [250, 388] on button "Add to Cart" at bounding box center [265, 397] width 68 height 19
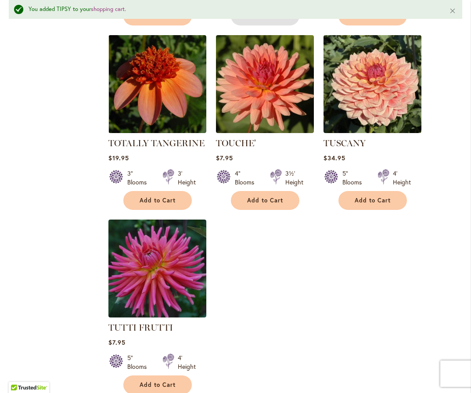
scroll to position [4024, 0]
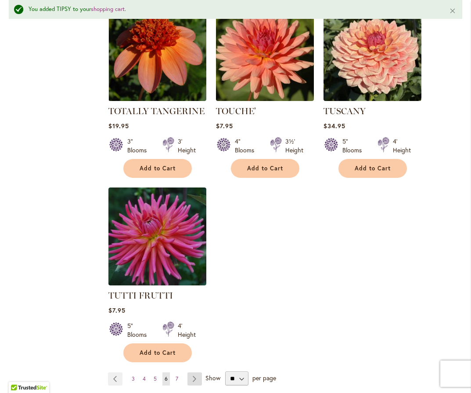
click at [195, 372] on link "Page Next" at bounding box center [194, 378] width 14 height 13
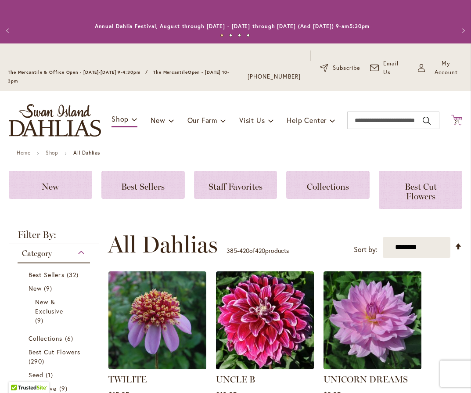
click at [451, 119] on button "Cart .cls-1 { fill: #231f20; } 21 21 items" at bounding box center [456, 120] width 11 height 12
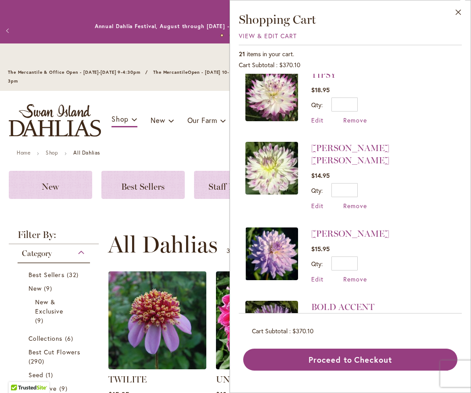
scroll to position [1, 0]
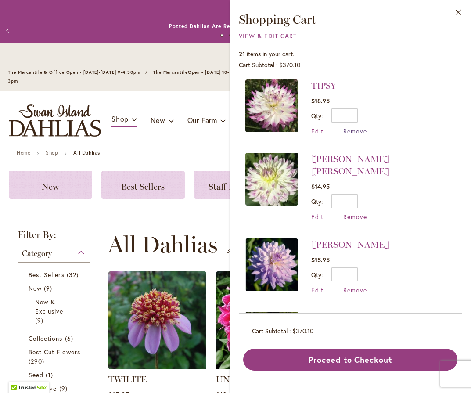
click at [357, 129] on span "Remove" at bounding box center [355, 131] width 24 height 8
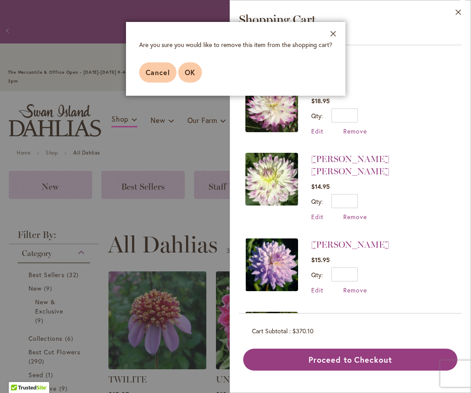
click at [193, 77] on button "OK" at bounding box center [190, 72] width 24 height 20
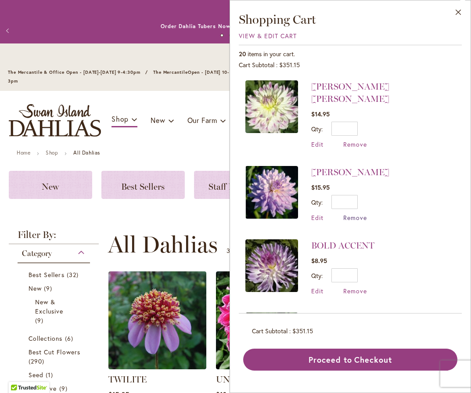
click at [364, 213] on span "Remove" at bounding box center [355, 217] width 24 height 8
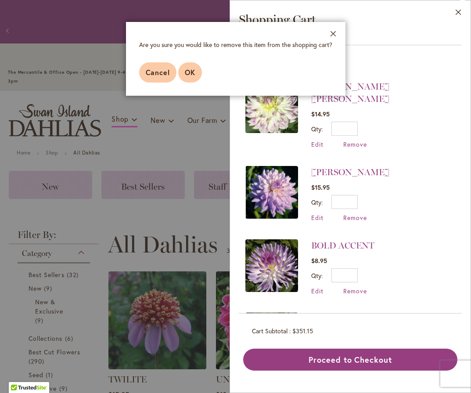
click at [196, 79] on button "OK" at bounding box center [190, 72] width 24 height 20
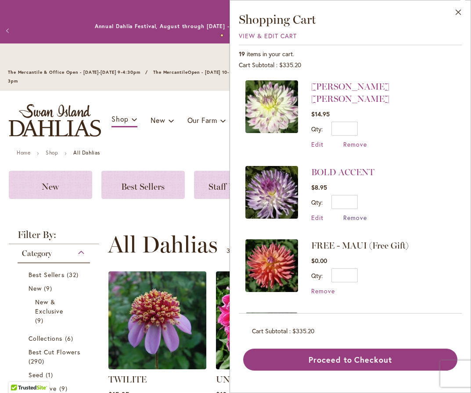
click at [358, 213] on span "Remove" at bounding box center [355, 217] width 24 height 8
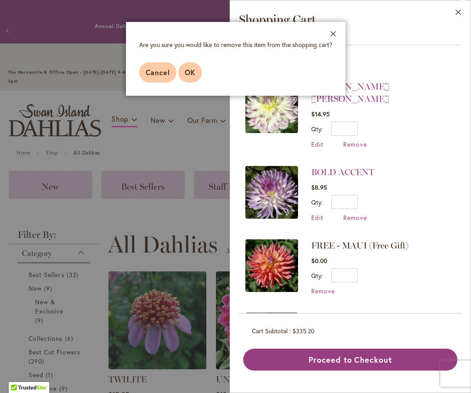
click at [193, 74] on span "OK" at bounding box center [190, 72] width 11 height 9
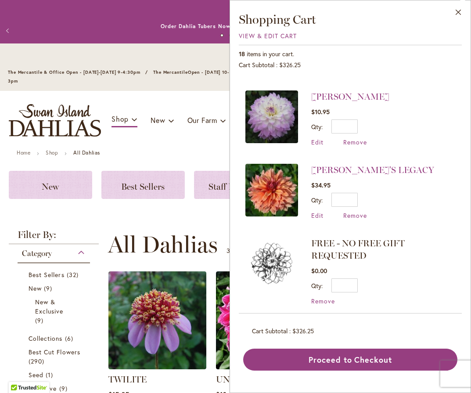
scroll to position [160, 0]
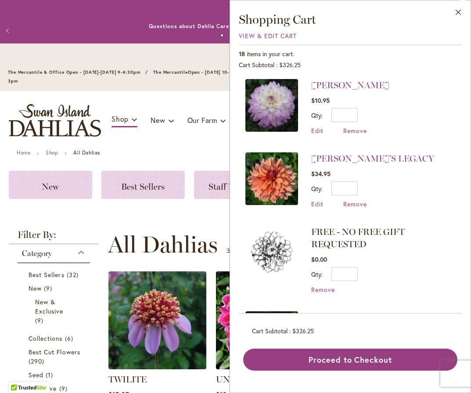
click at [340, 226] on span "FREE - NO FREE GIFT REQUESTED" at bounding box center [357, 237] width 93 height 23
click at [279, 234] on img at bounding box center [271, 251] width 53 height 53
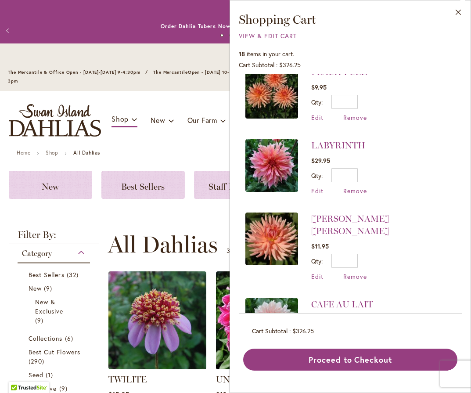
scroll to position [504, 0]
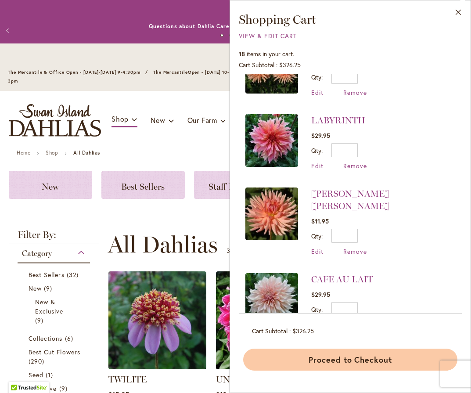
click at [343, 362] on button "Proceed to Checkout" at bounding box center [350, 359] width 214 height 22
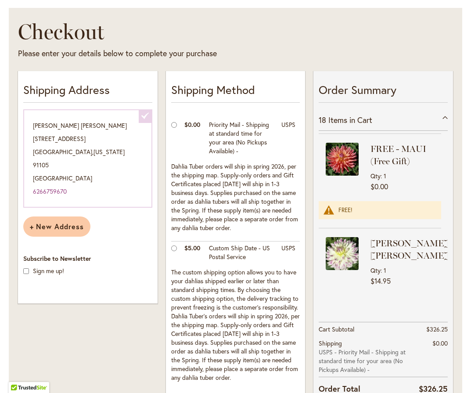
scroll to position [561, 0]
click at [384, 177] on div "Qty 1" at bounding box center [404, 176] width 68 height 8
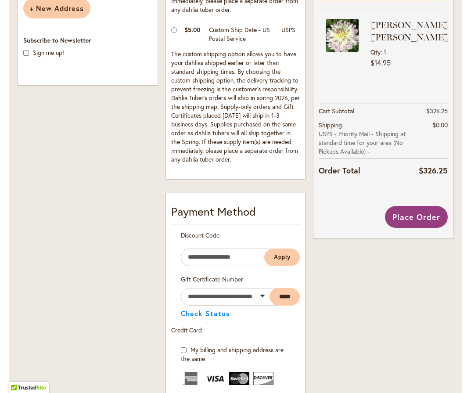
scroll to position [373, 0]
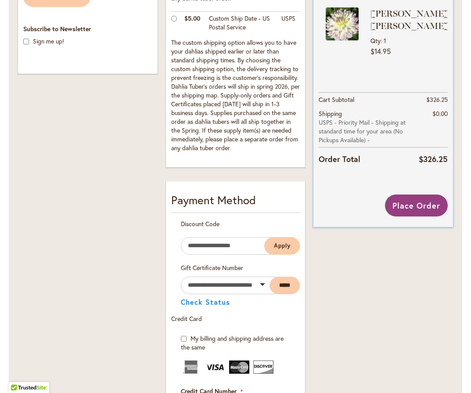
click at [345, 89] on div "18 Items in Cart CAFE AU LAIT Qty 5 $149.75 HEATHER MARIE Qty 1" at bounding box center [382, 26] width 129 height 293
click at [205, 243] on input "Enter discount code" at bounding box center [226, 246] width 90 height 18
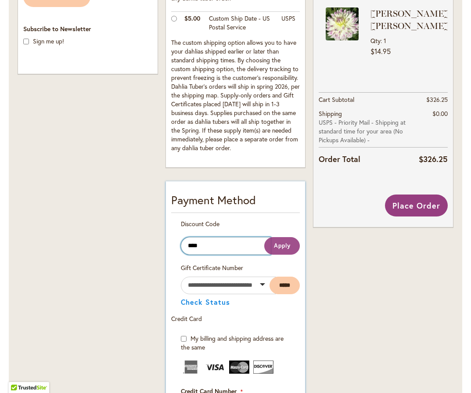
type input "****"
click at [272, 251] on button "Apply" at bounding box center [282, 246] width 36 height 18
drag, startPoint x: 213, startPoint y: 244, endPoint x: 179, endPoint y: 240, distance: 34.0
click at [179, 240] on div "Discount Code The coupon code isn't valid. Verify the code and try again. Enter…" at bounding box center [235, 241] width 129 height 44
paste input "*******"
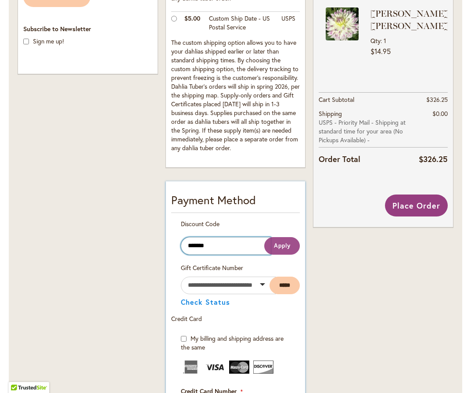
type input "*******"
click at [274, 244] on span "Apply" at bounding box center [282, 245] width 17 height 7
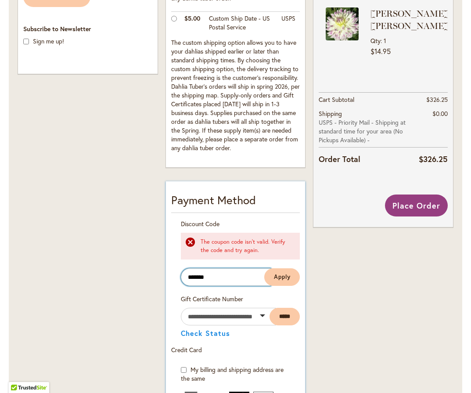
drag, startPoint x: 244, startPoint y: 282, endPoint x: 180, endPoint y: 274, distance: 64.2
click at [181, 274] on input "*******" at bounding box center [226, 277] width 90 height 18
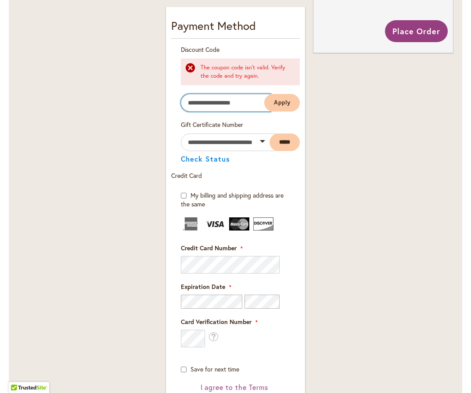
scroll to position [593, 0]
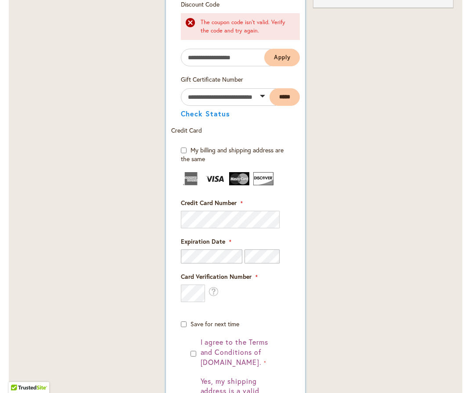
click at [189, 180] on img at bounding box center [191, 178] width 20 height 13
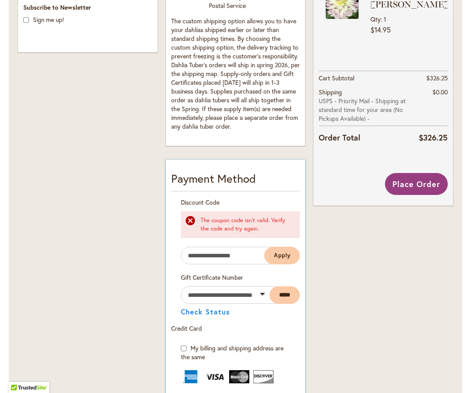
scroll to position [220, 0]
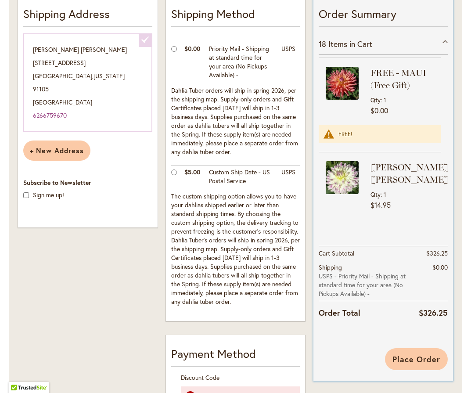
click at [404, 357] on span "Place Order" at bounding box center [416, 359] width 48 height 11
